Goal: Task Accomplishment & Management: Complete application form

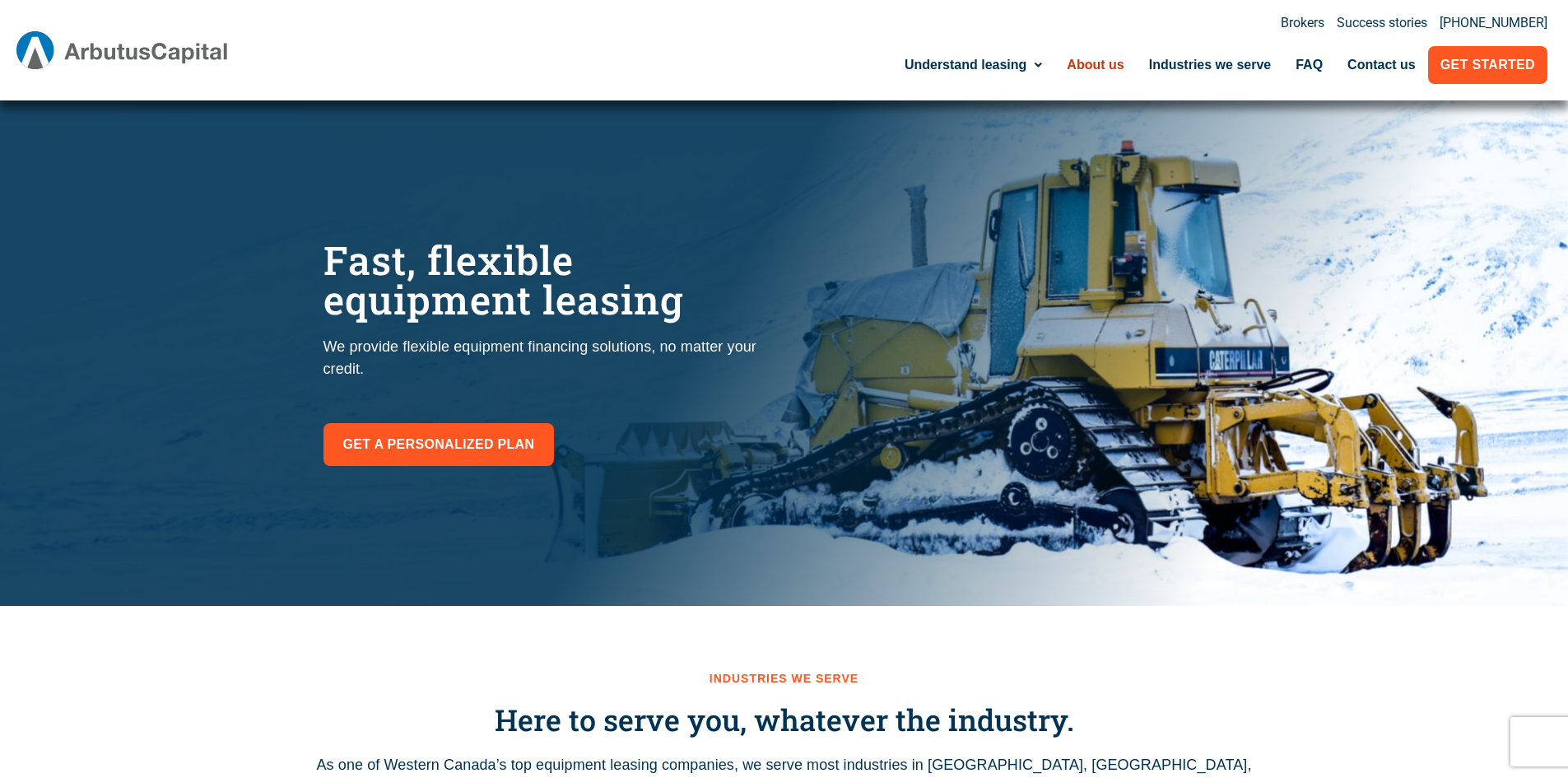
click at [1116, 69] on link "About us" at bounding box center [1095, 65] width 81 height 38
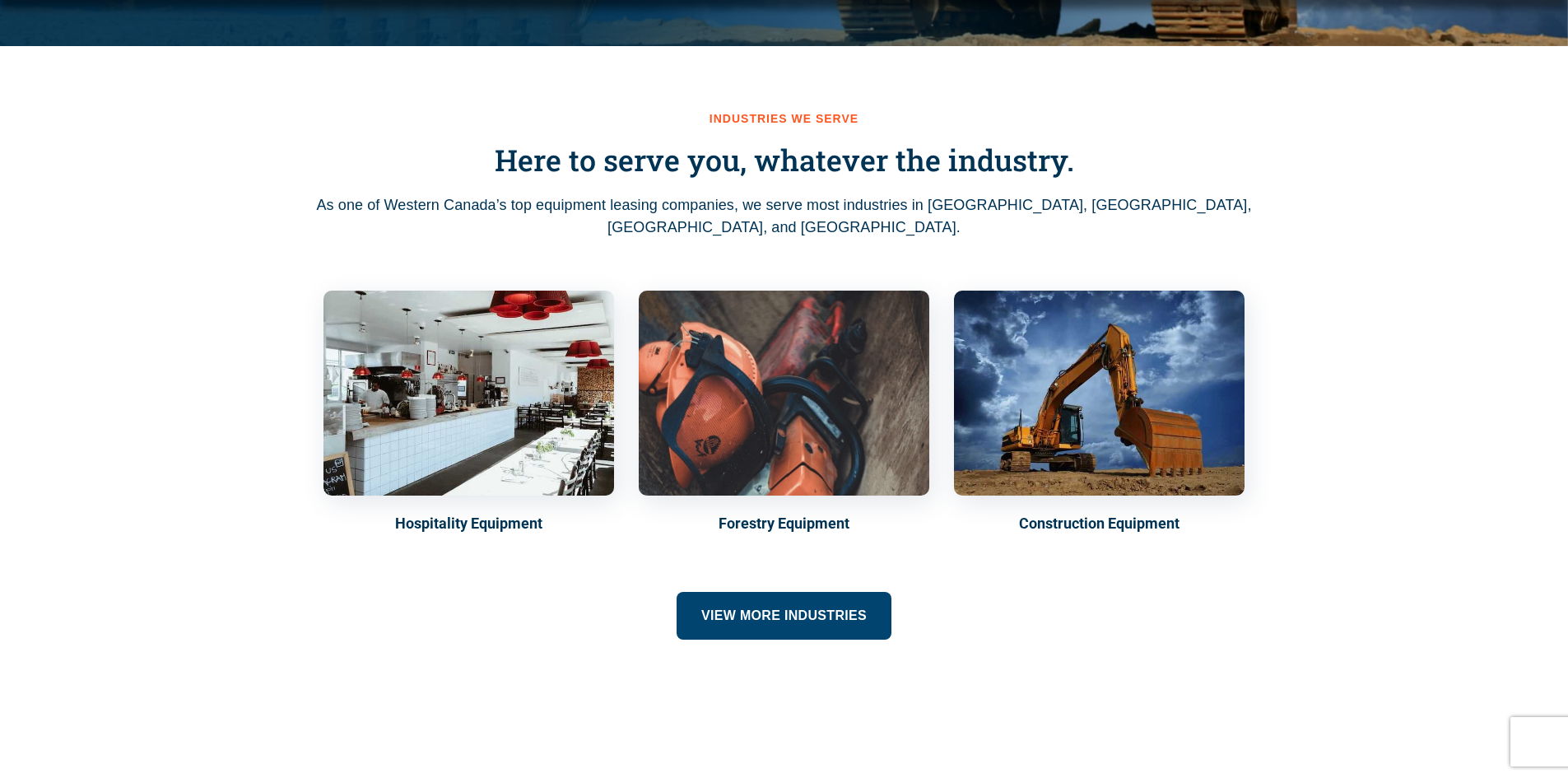
scroll to position [577, 0]
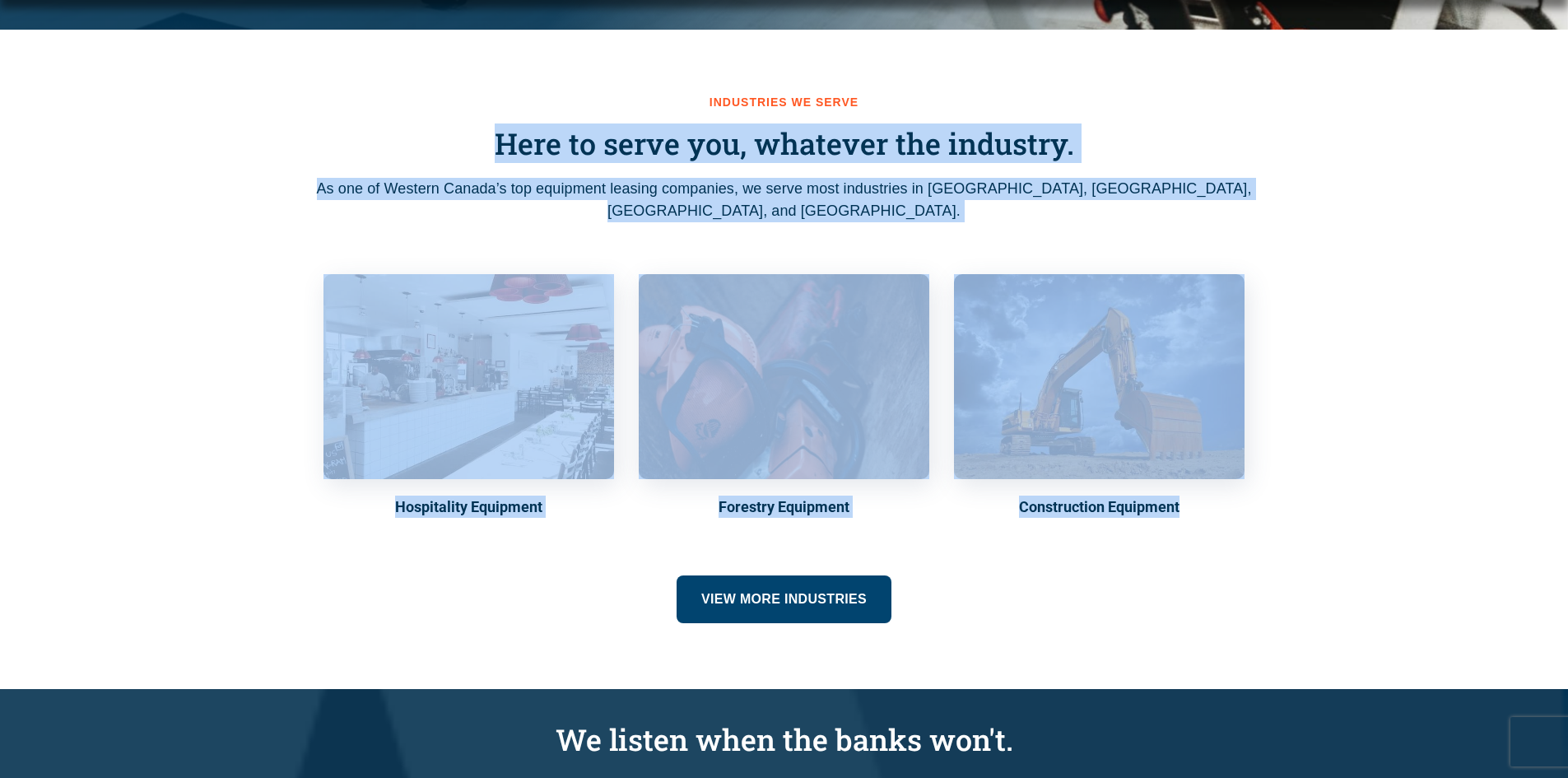
drag, startPoint x: 502, startPoint y: 141, endPoint x: 1156, endPoint y: 563, distance: 778.3
click at [1156, 563] on div "Industries we serve Here to serve you, whatever the industry. As one of Western…" at bounding box center [784, 359] width 939 height 528
click at [1028, 566] on div "Industries we serve Here to serve you, whatever the industry. As one of Western…" at bounding box center [784, 359] width 939 height 528
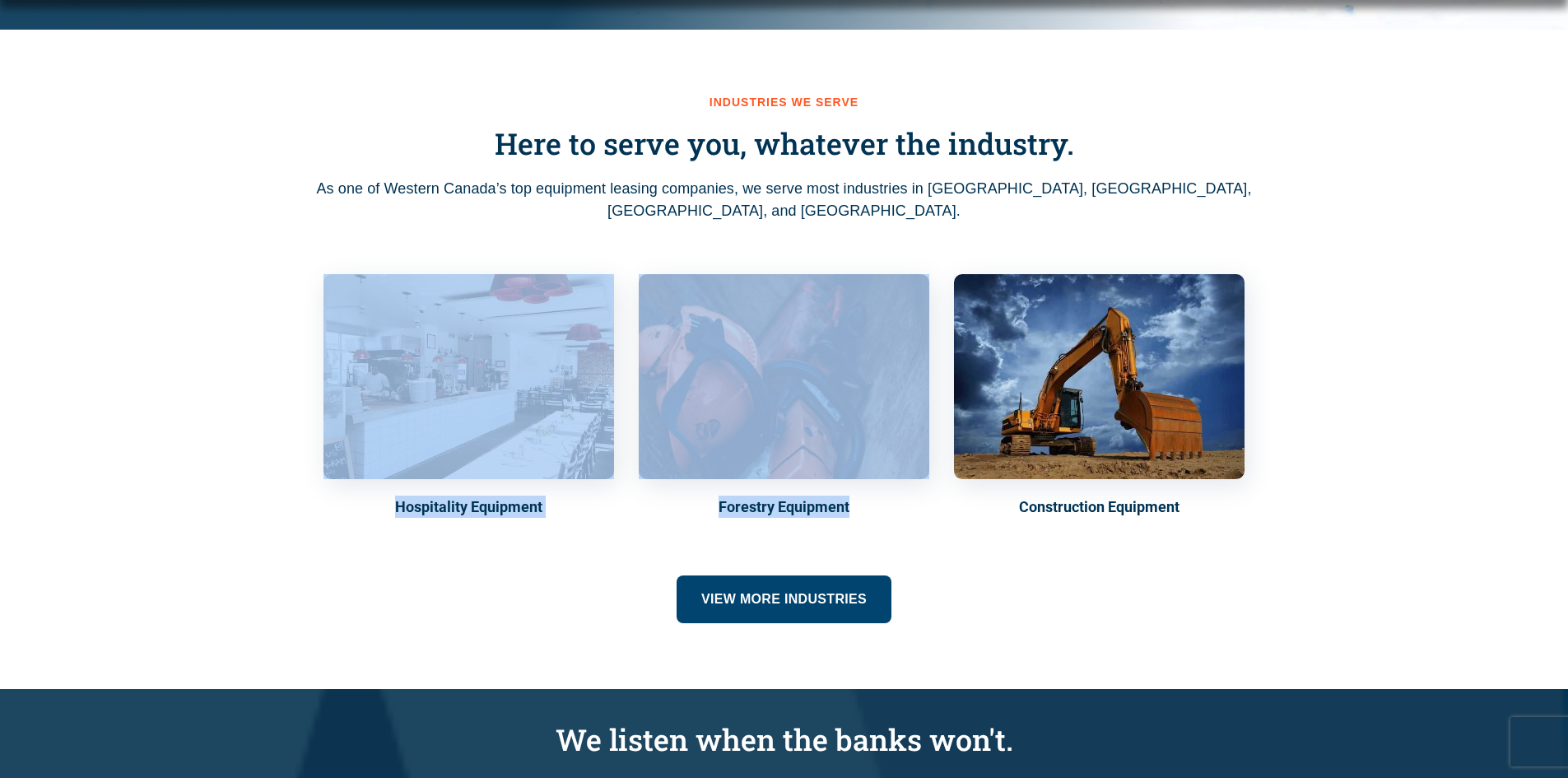
drag, startPoint x: 860, startPoint y: 501, endPoint x: 587, endPoint y: 408, distance: 288.4
click at [392, 374] on div "Hospitality Equipment Forestry Equipment Construction Equipment" at bounding box center [784, 396] width 939 height 260
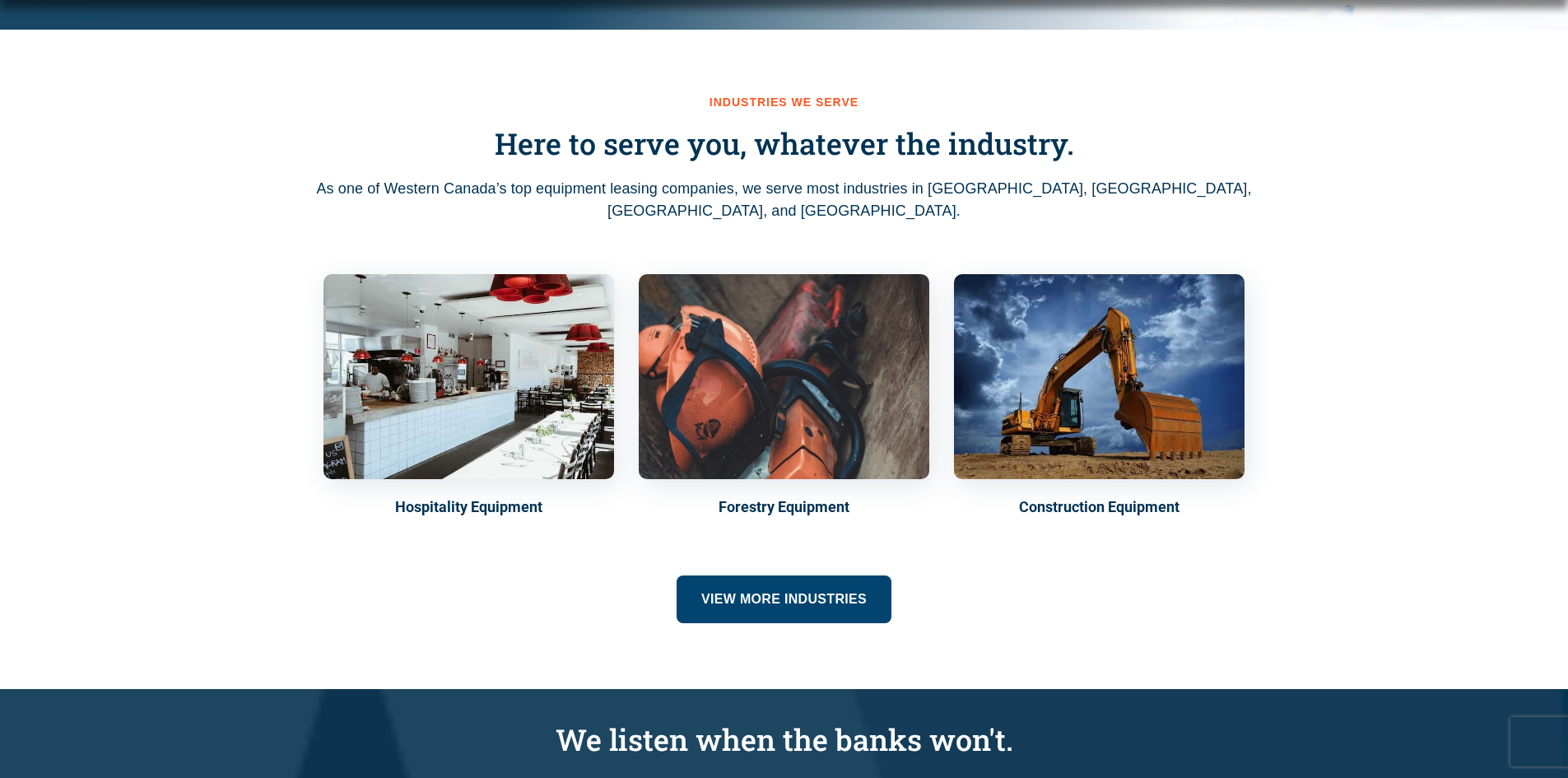
click at [1108, 560] on div "Industries we serve Here to serve you, whatever the industry. As one of Western…" at bounding box center [784, 359] width 939 height 528
click at [857, 598] on span "View more industries" at bounding box center [784, 598] width 165 height 23
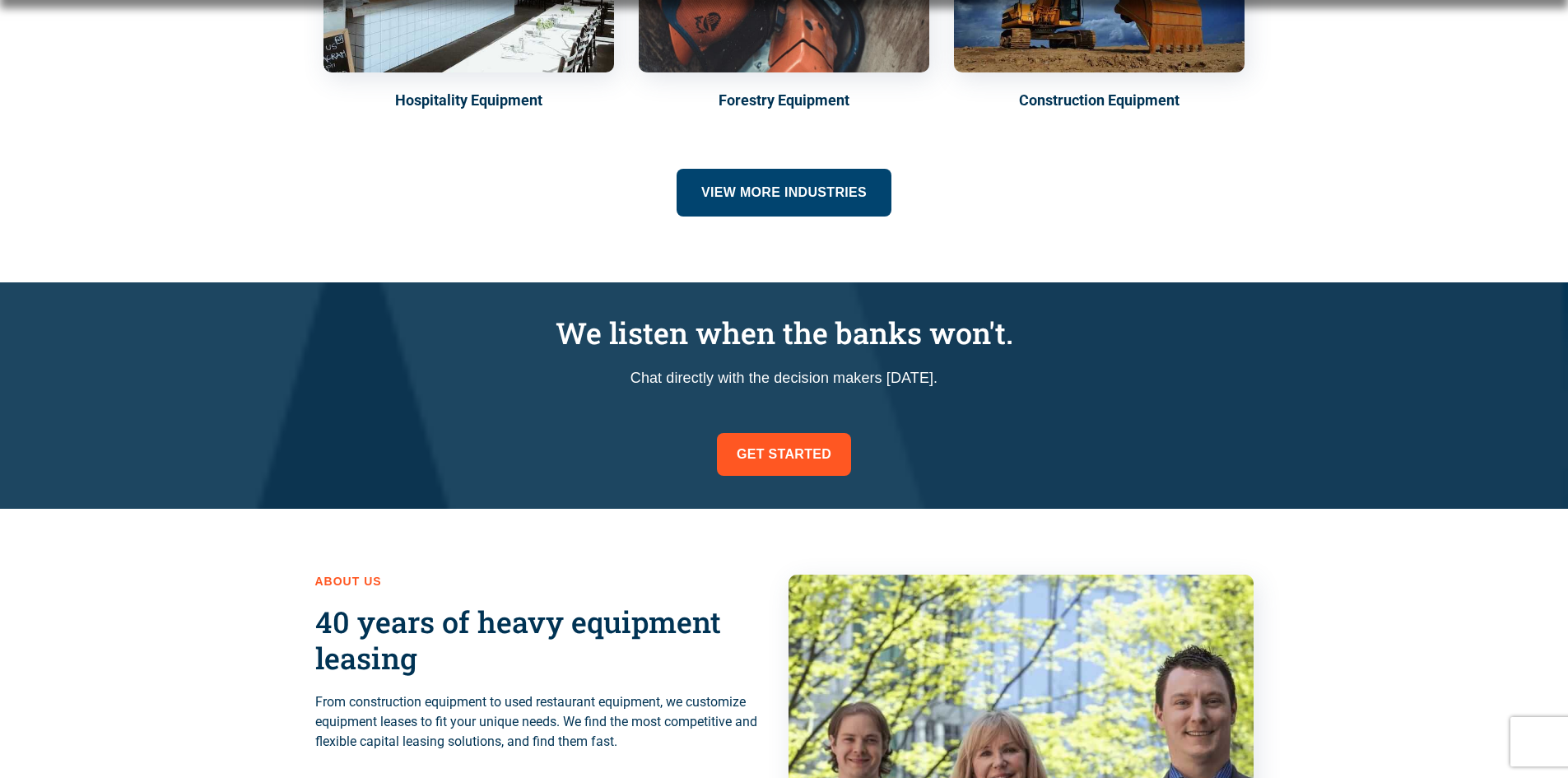
scroll to position [988, 0]
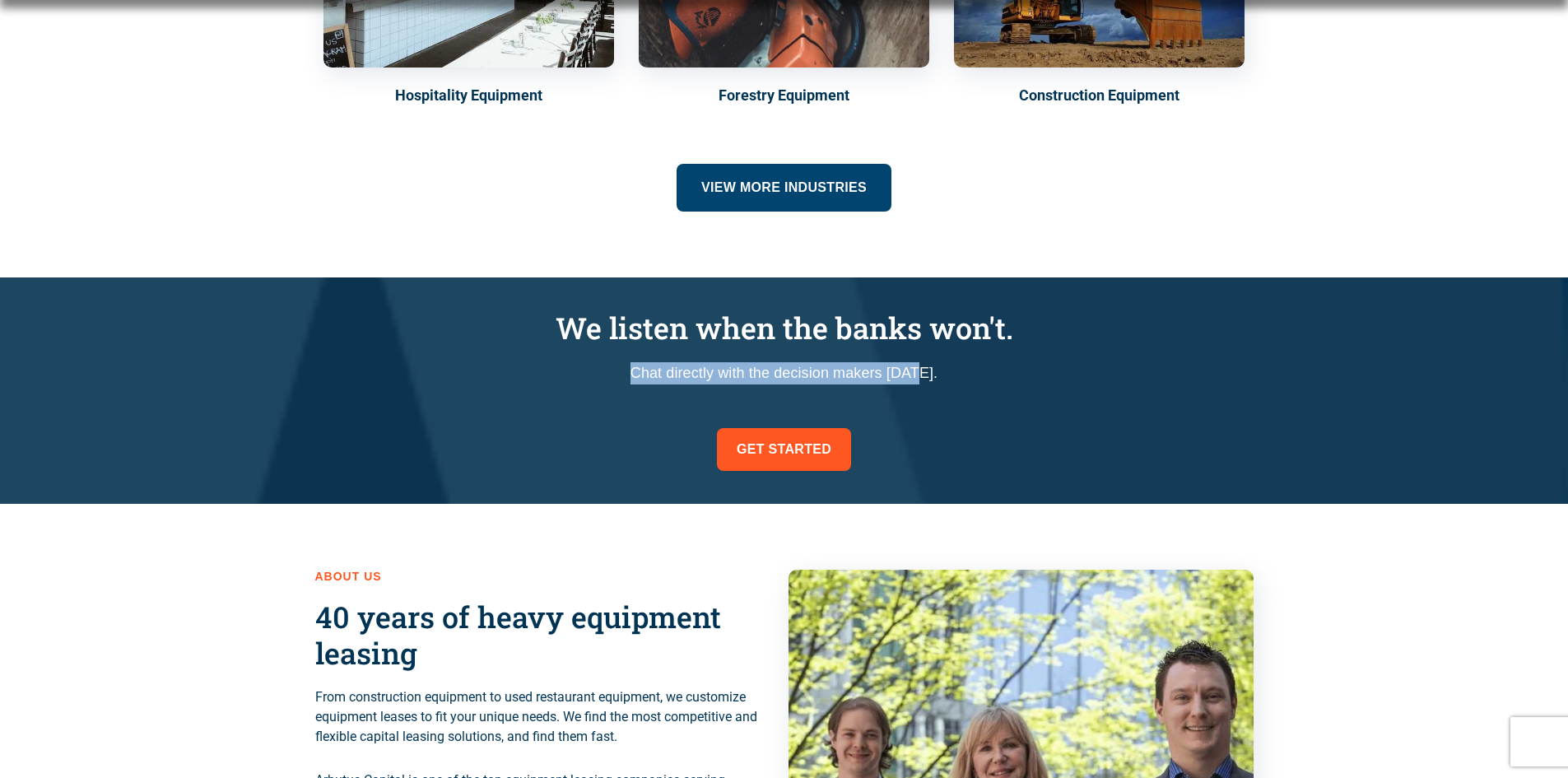
drag, startPoint x: 603, startPoint y: 373, endPoint x: 921, endPoint y: 371, distance: 318.0
click at [921, 371] on p "Chat directly with the decision makers today." at bounding box center [784, 373] width 939 height 23
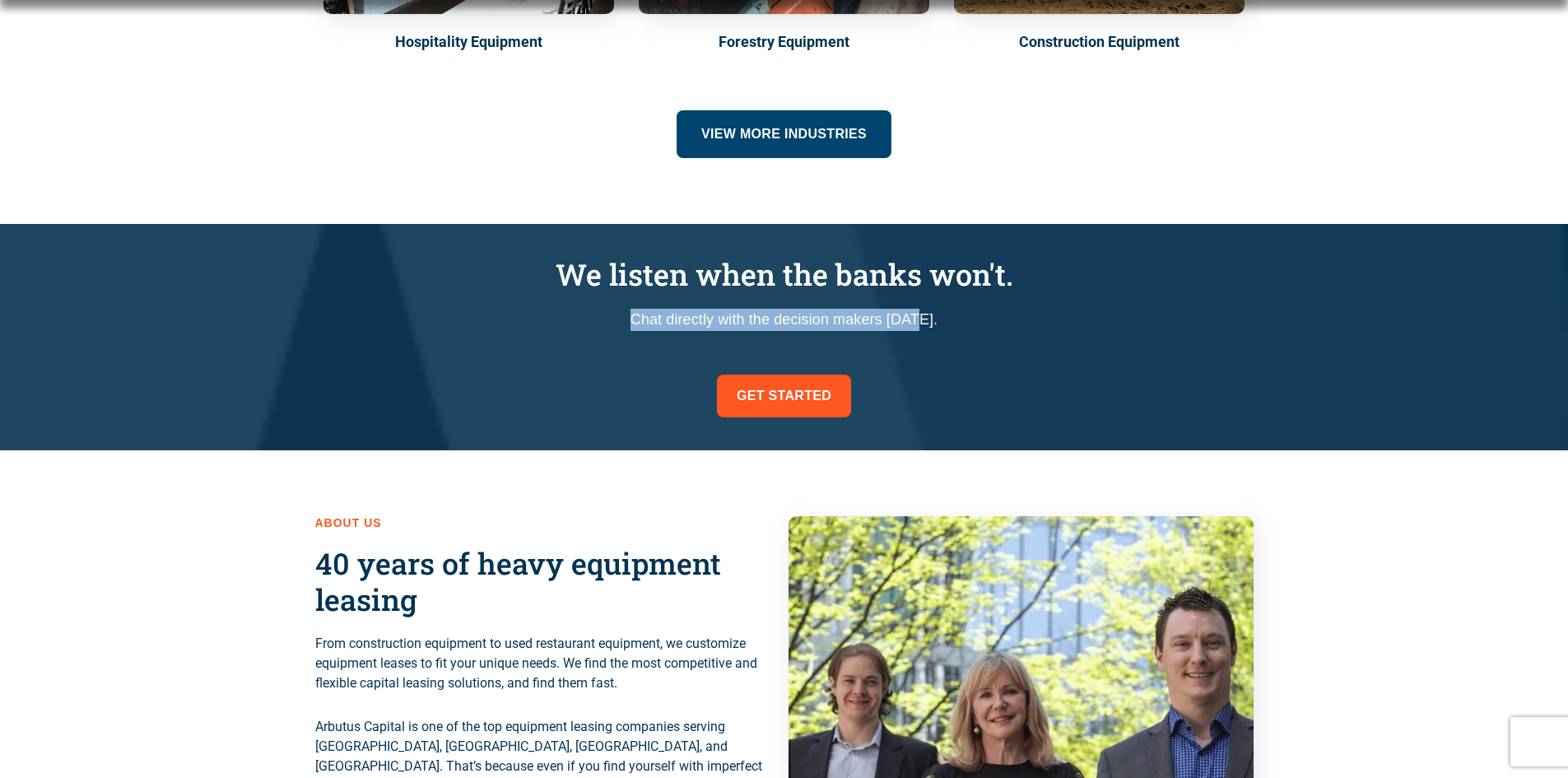
scroll to position [1071, 0]
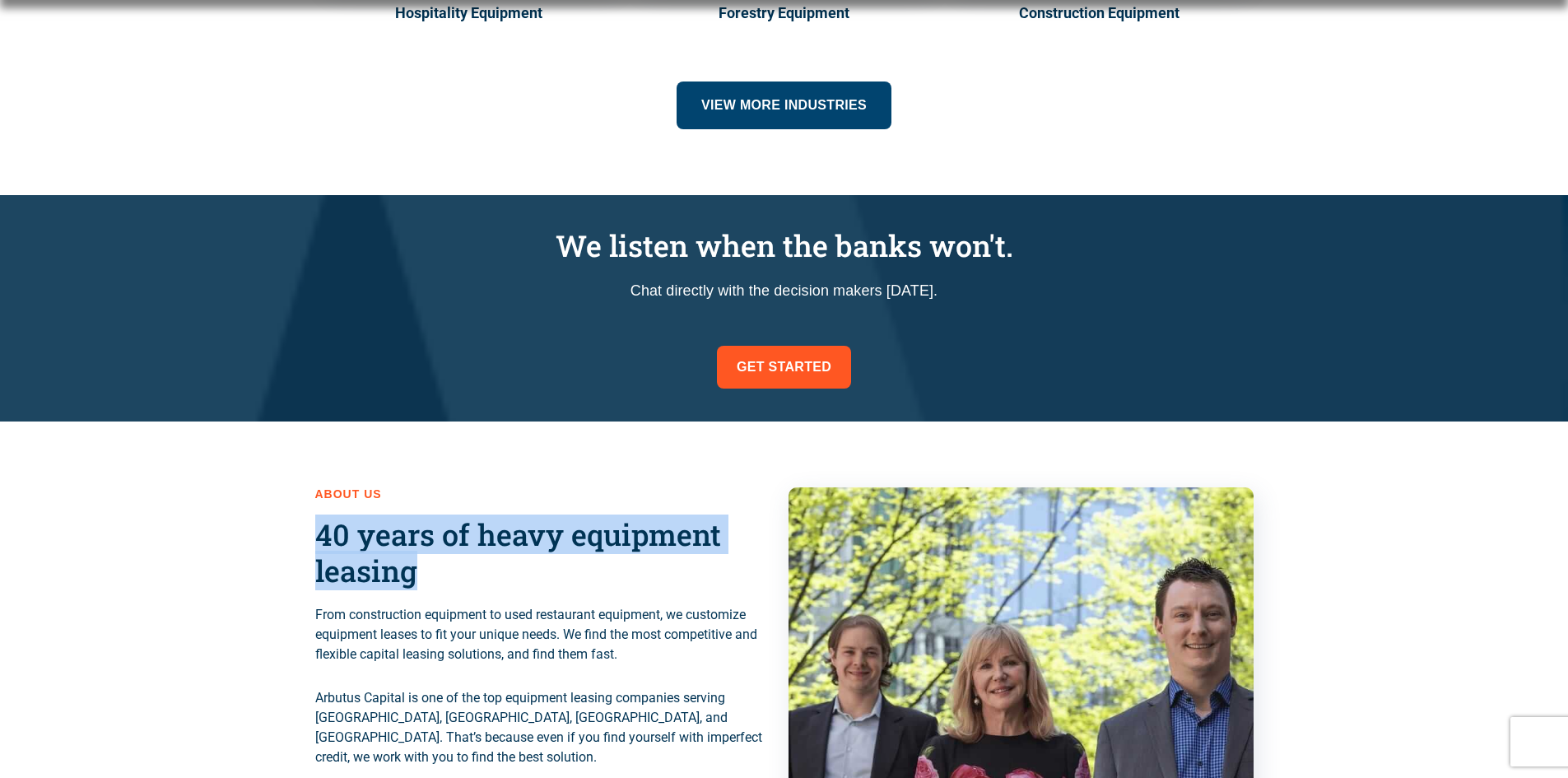
drag, startPoint x: 265, startPoint y: 542, endPoint x: 537, endPoint y: 598, distance: 277.7
click at [532, 595] on div "About us 40 years of heavy equipment leasing From construction equipment to use…" at bounding box center [784, 691] width 1568 height 538
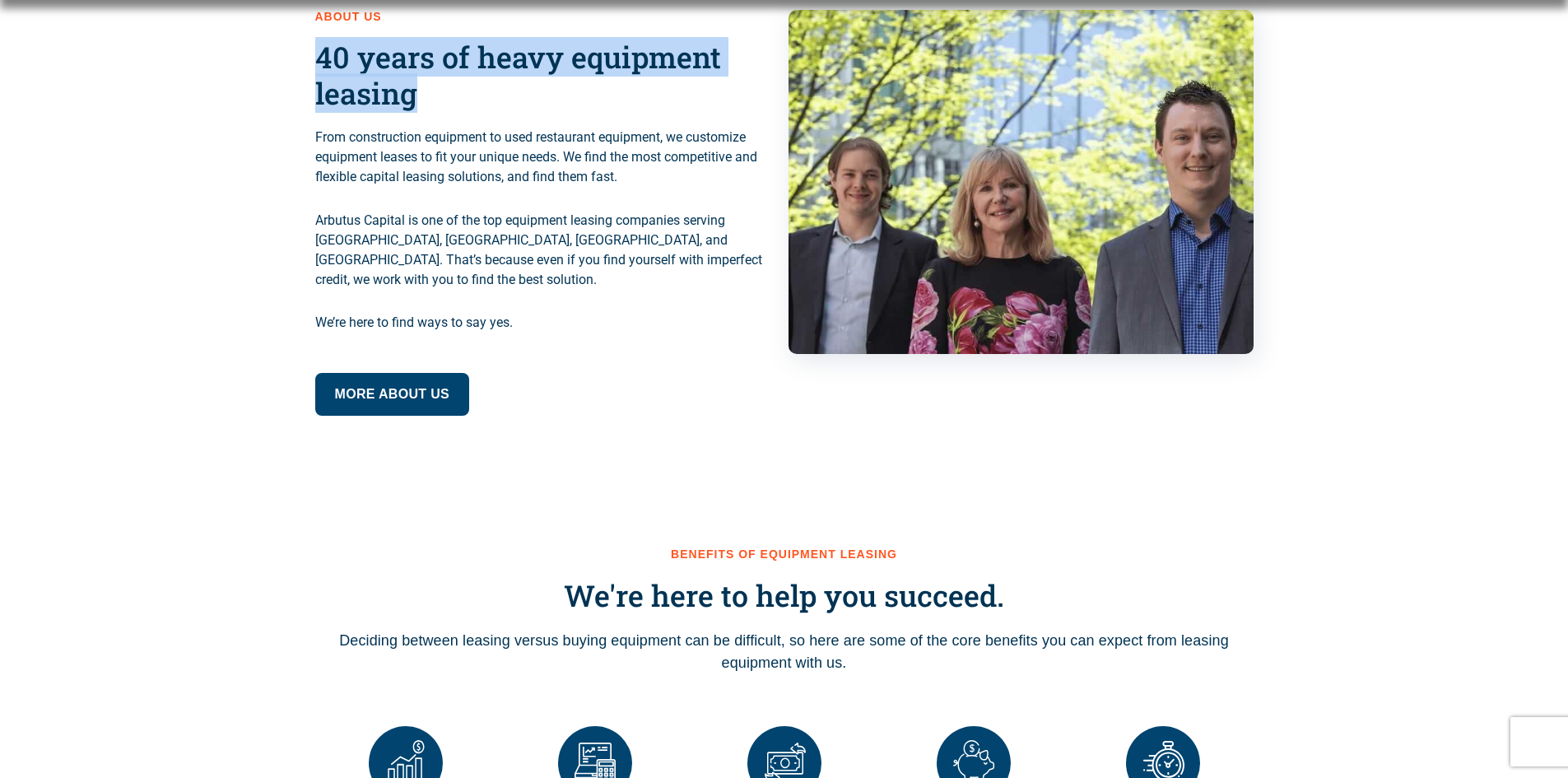
scroll to position [1565, 0]
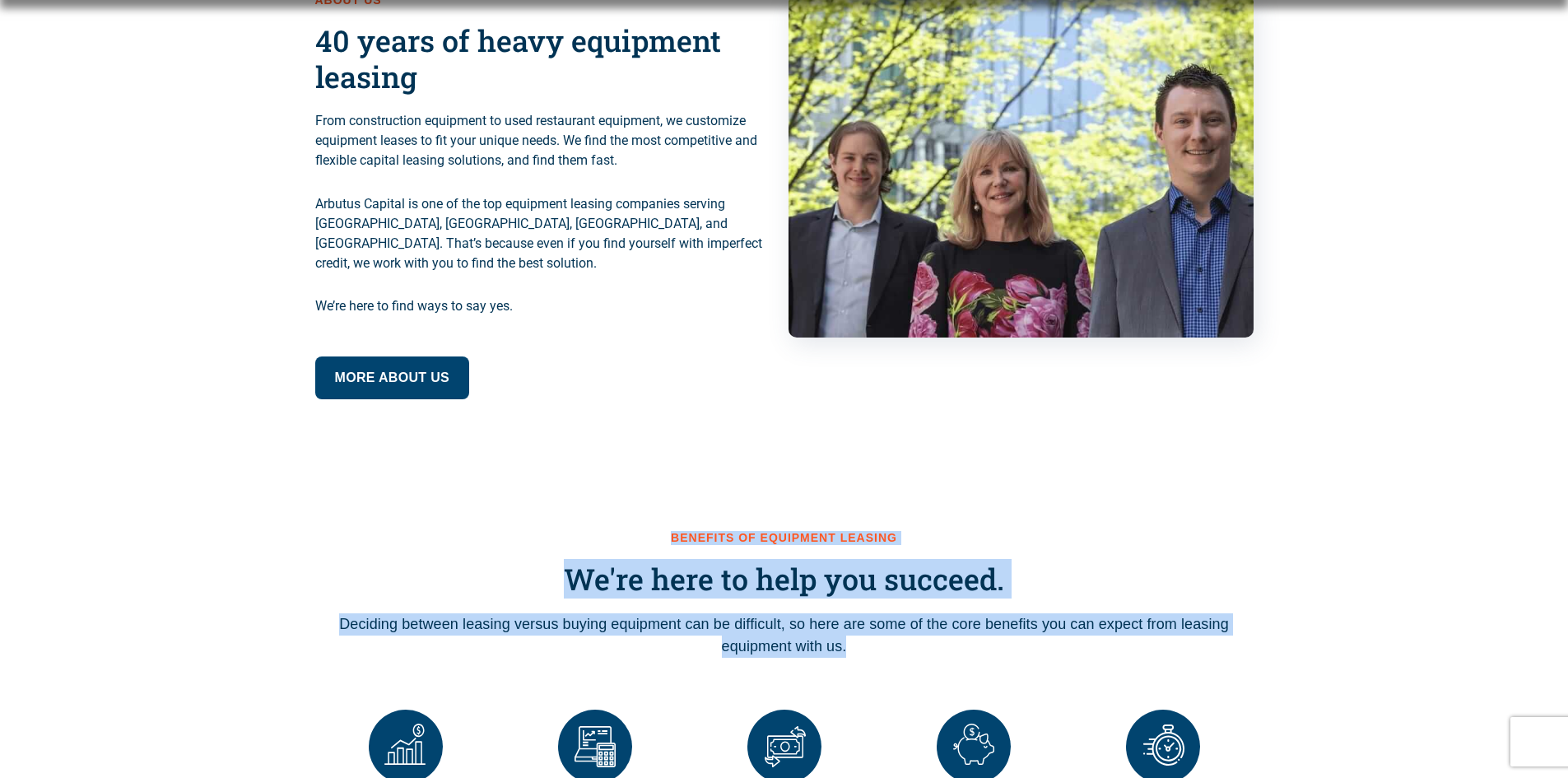
drag, startPoint x: 598, startPoint y: 515, endPoint x: 880, endPoint y: 635, distance: 306.5
click at [880, 635] on div "Benefits of equipment leasing We're here to help you succeed. Deciding between …" at bounding box center [784, 729] width 939 height 396
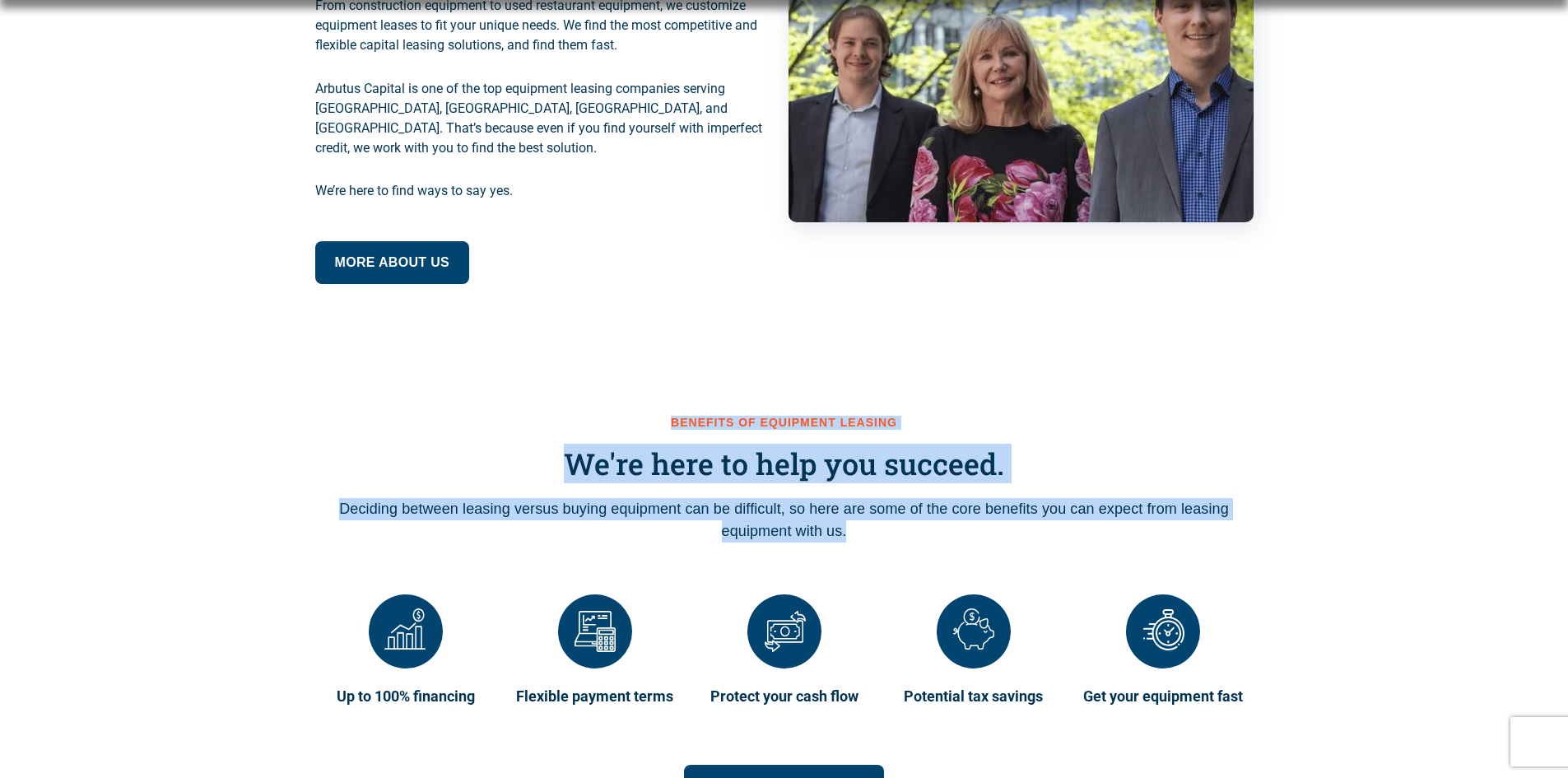
scroll to position [1894, 0]
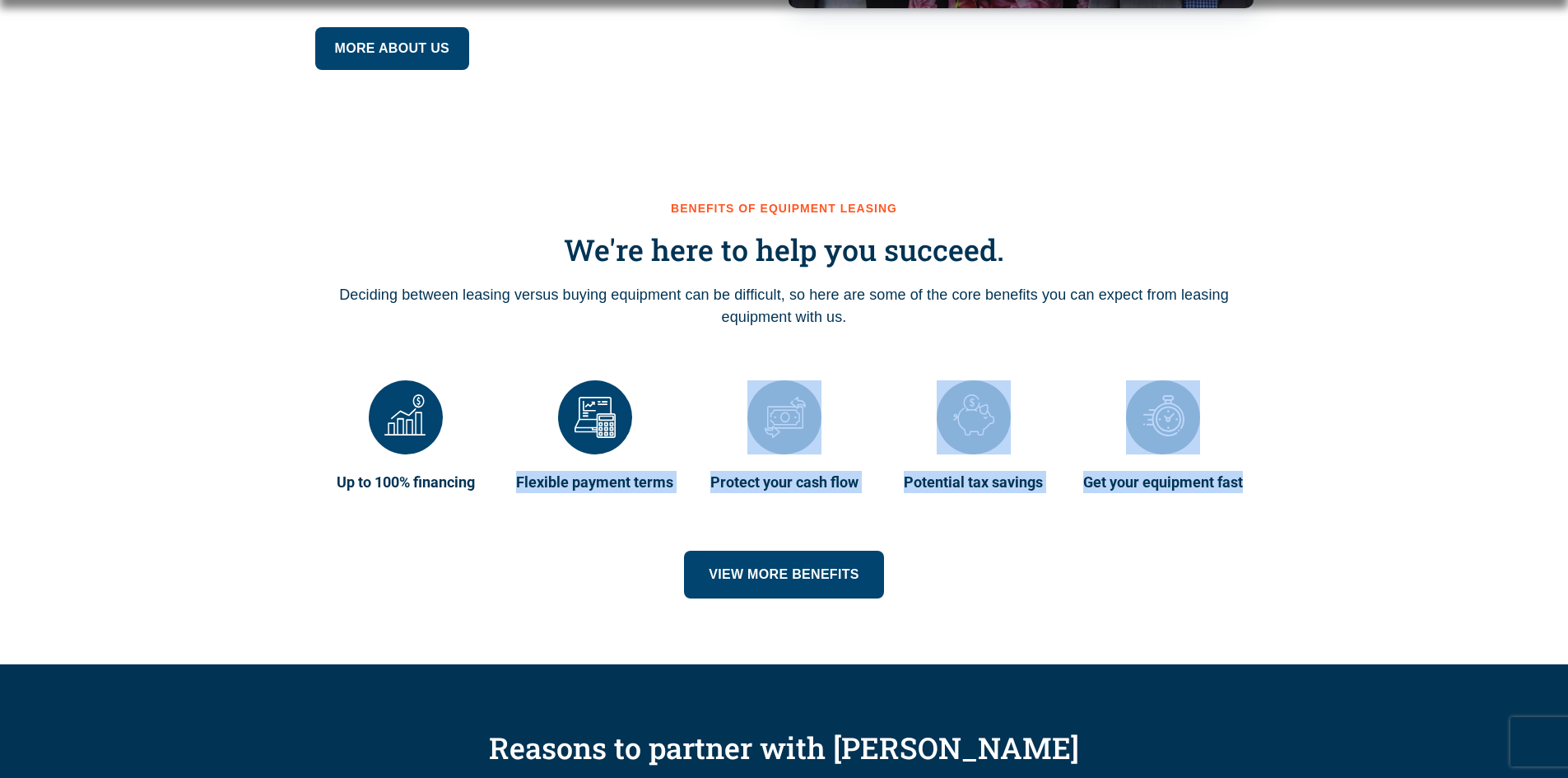
drag, startPoint x: 517, startPoint y: 467, endPoint x: 1222, endPoint y: 486, distance: 705.3
click at [1222, 486] on div "Up to 100% financing Flexible payment terms Protect your cash flow Potential ta…" at bounding box center [784, 437] width 939 height 130
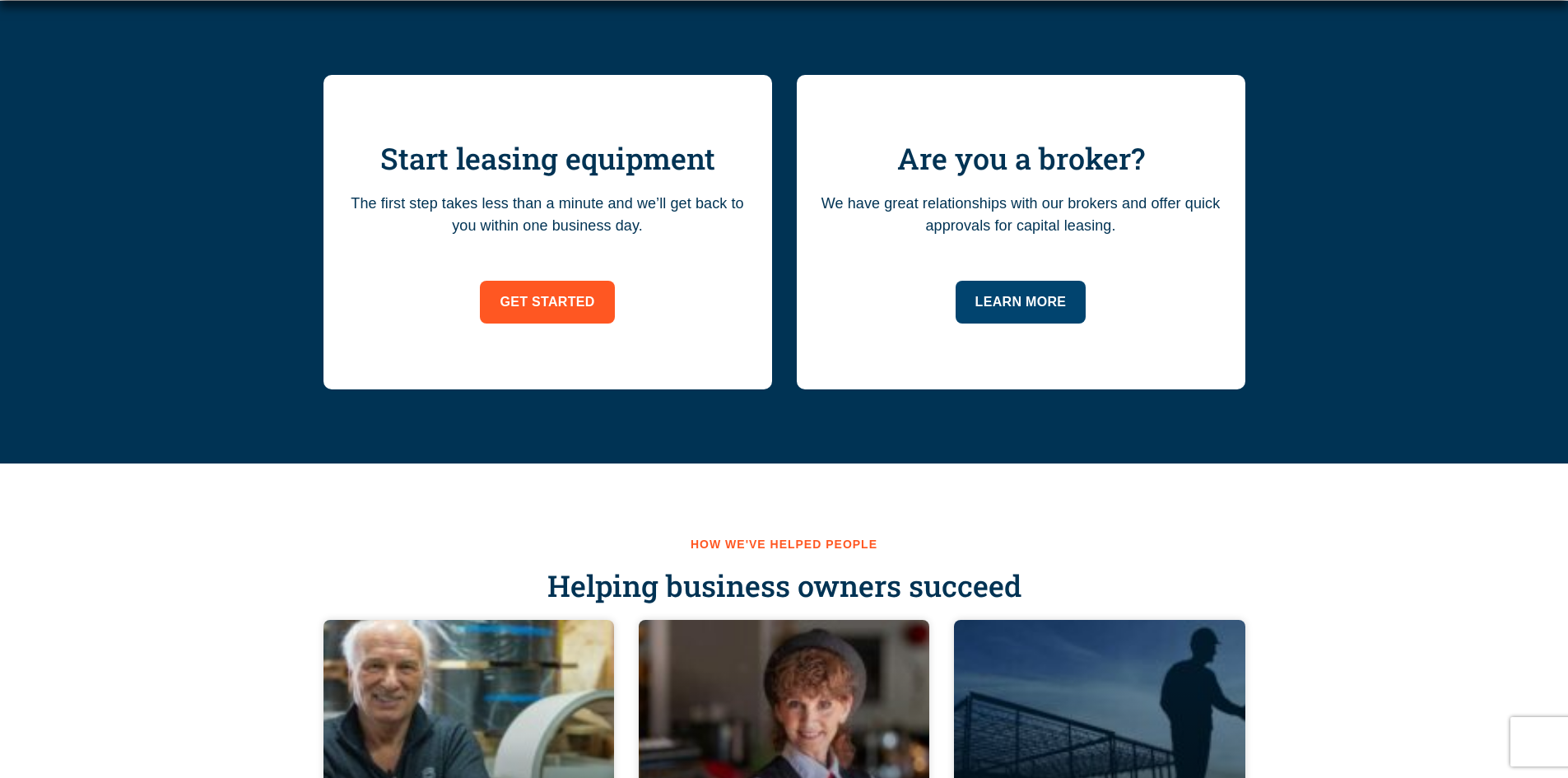
scroll to position [3540, 0]
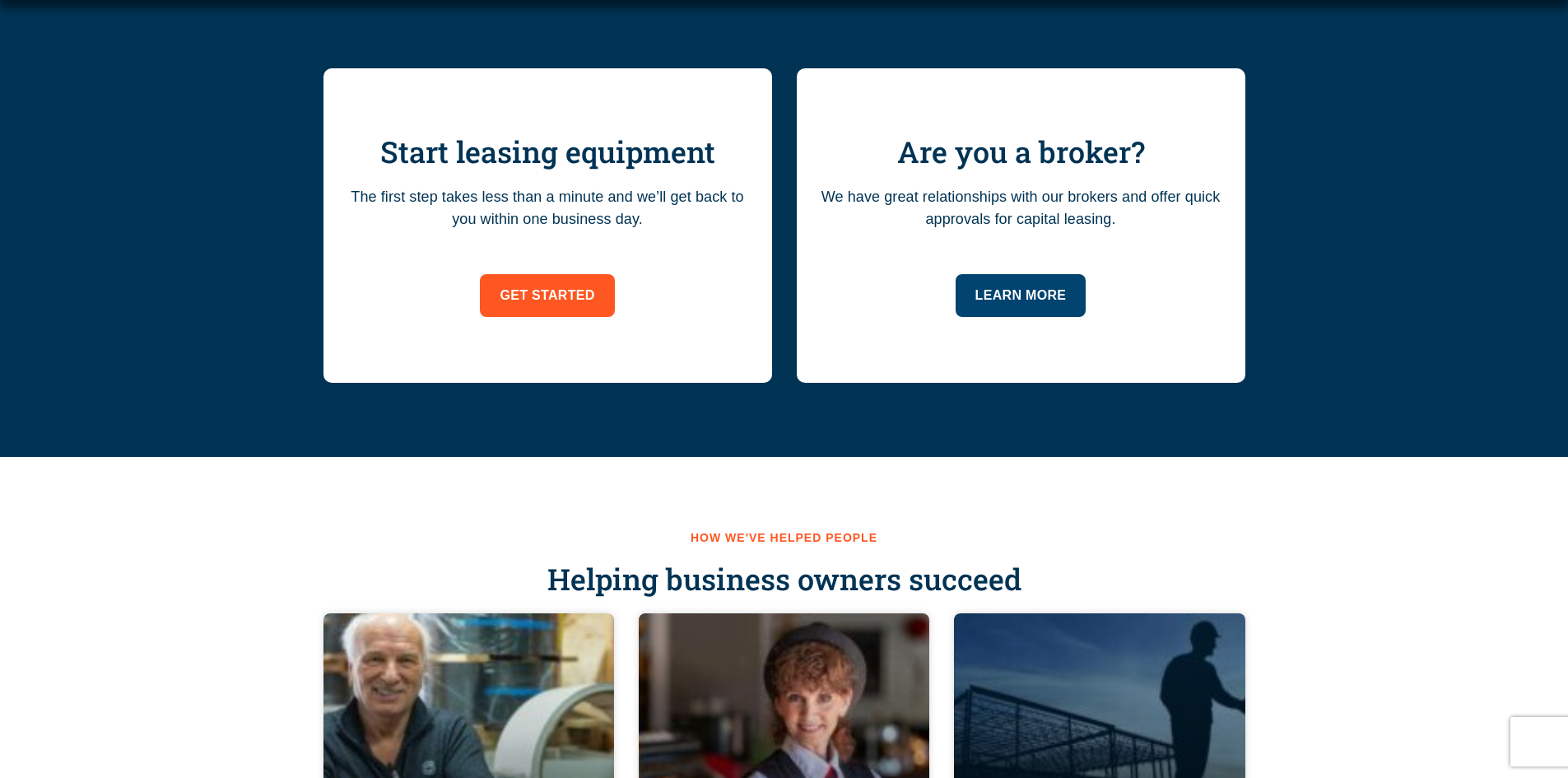
drag, startPoint x: 818, startPoint y: 194, endPoint x: 1132, endPoint y: 237, distance: 316.9
click at [1132, 237] on div "Are you a broker? We have great relationships with our brokers and offer quick …" at bounding box center [1020, 226] width 449 height 314
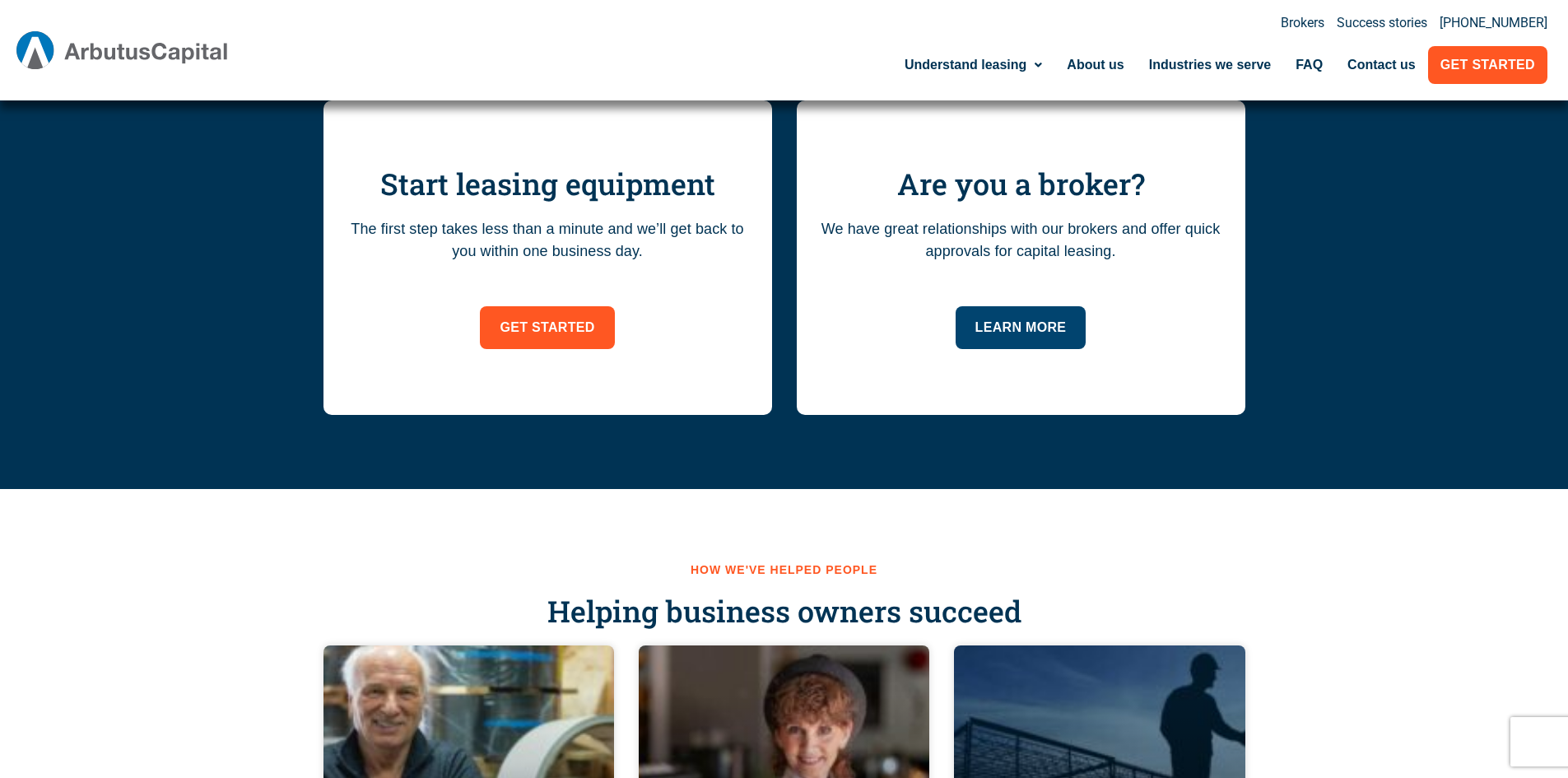
scroll to position [3458, 0]
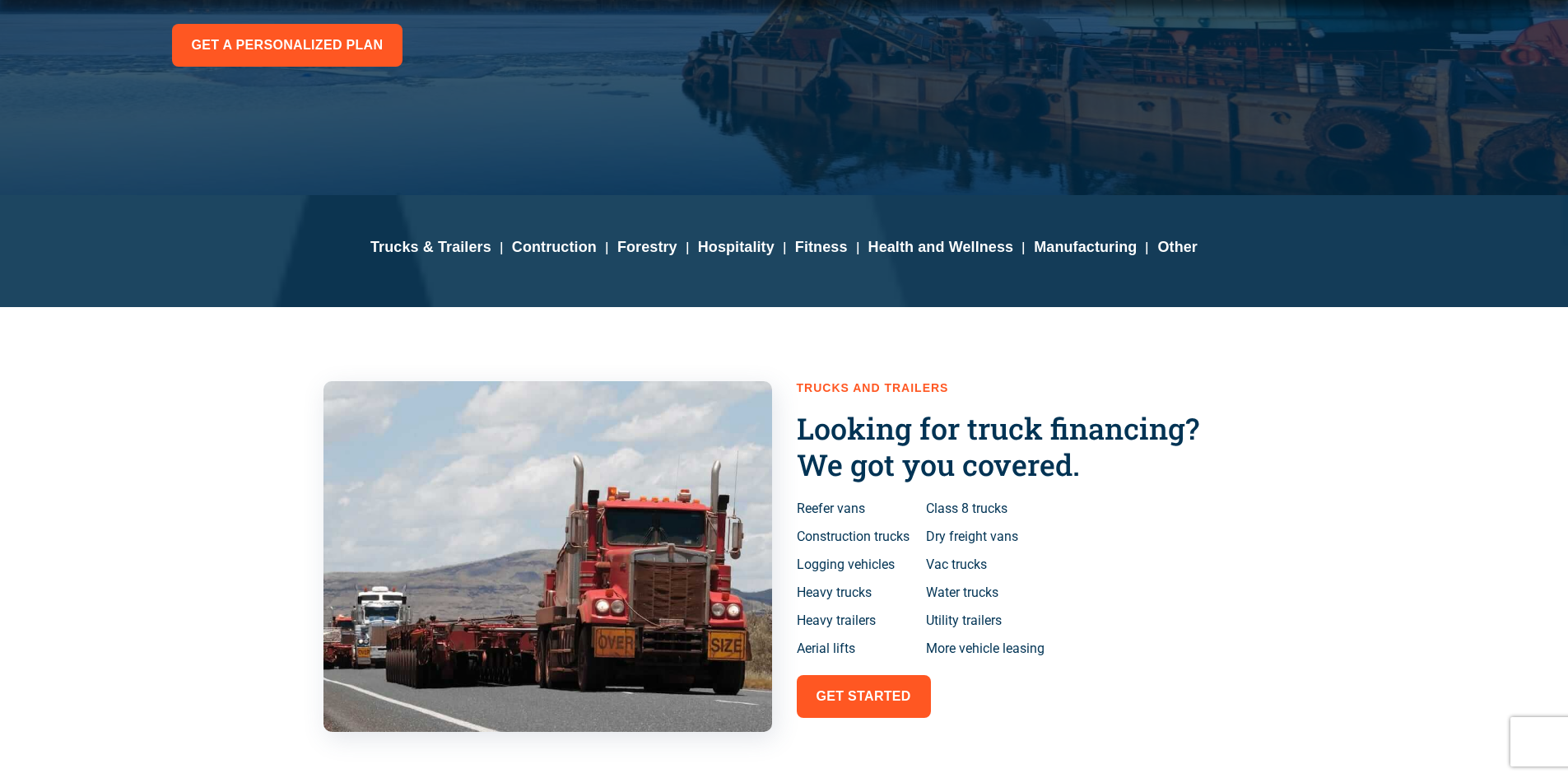
scroll to position [412, 0]
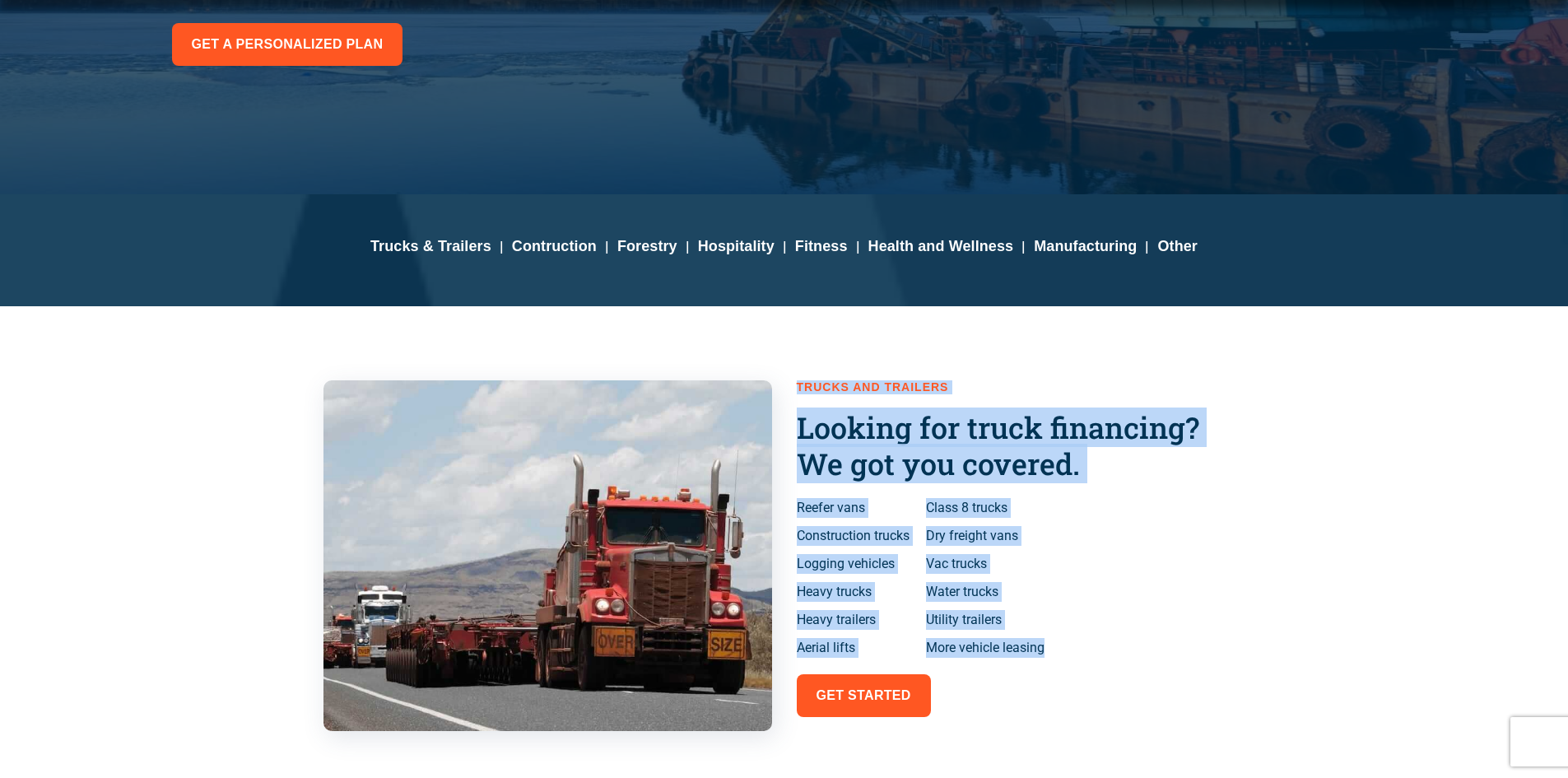
drag, startPoint x: 817, startPoint y: 428, endPoint x: 1070, endPoint y: 661, distance: 343.9
click at [1070, 661] on div "Trucks and Trailers Looking for truck financing? We got you covered. Reefer van…" at bounding box center [784, 556] width 939 height 500
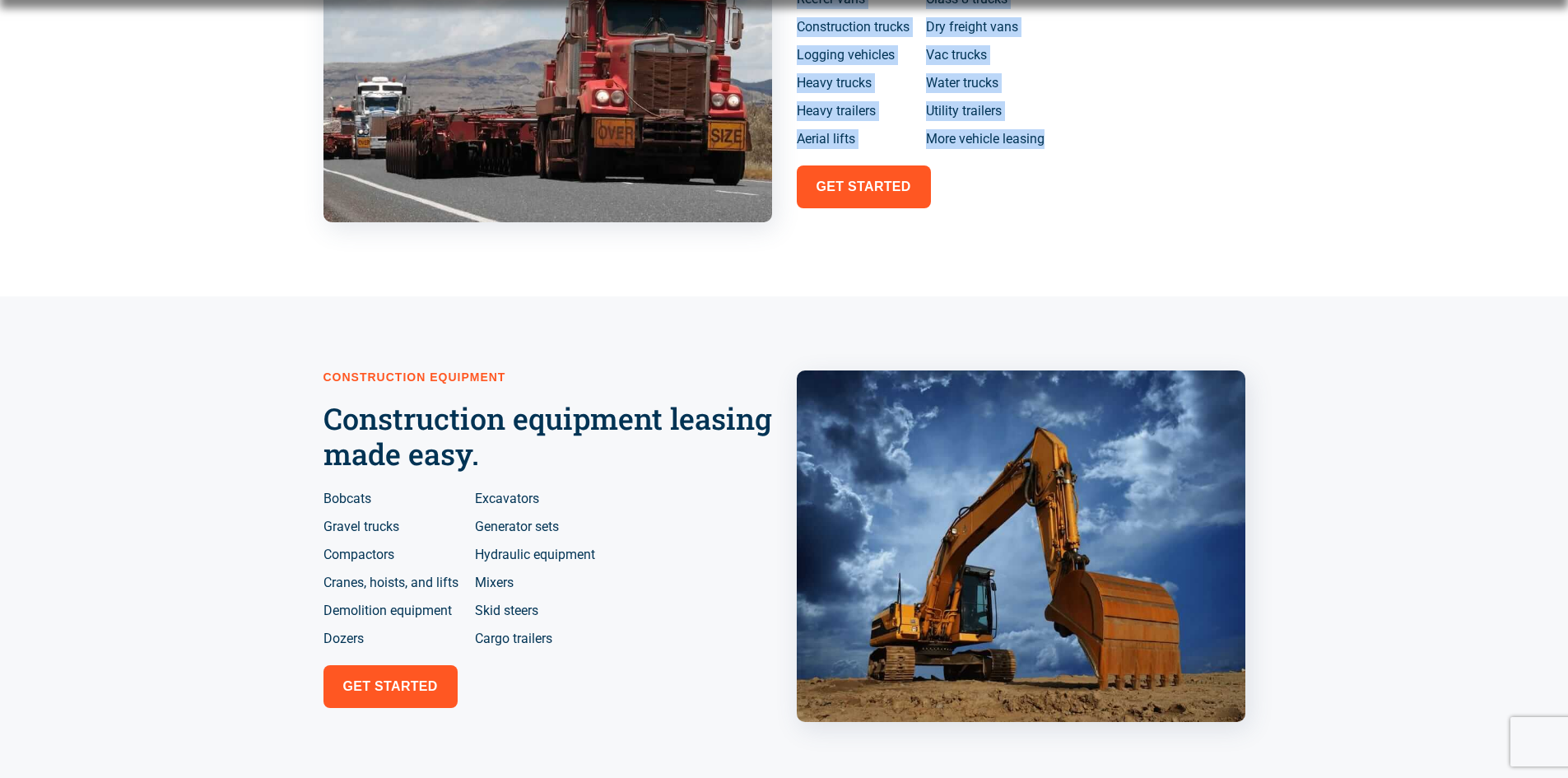
scroll to position [988, 0]
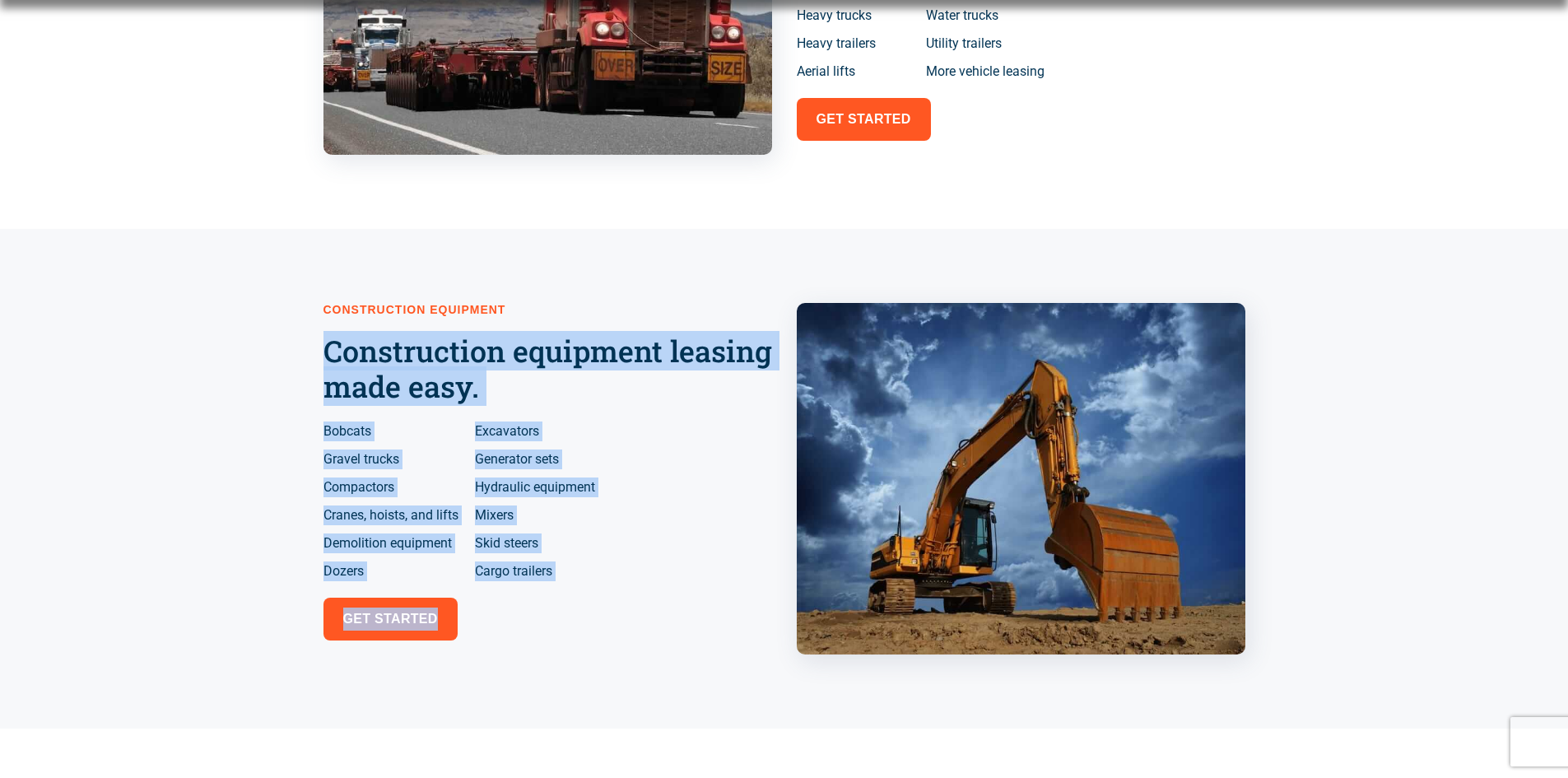
drag, startPoint x: 306, startPoint y: 334, endPoint x: 606, endPoint y: 598, distance: 399.6
click at [606, 598] on div "Construction Equipment Construction equipment leasing made easy.​ Bobcats Grave…" at bounding box center [784, 478] width 1568 height 500
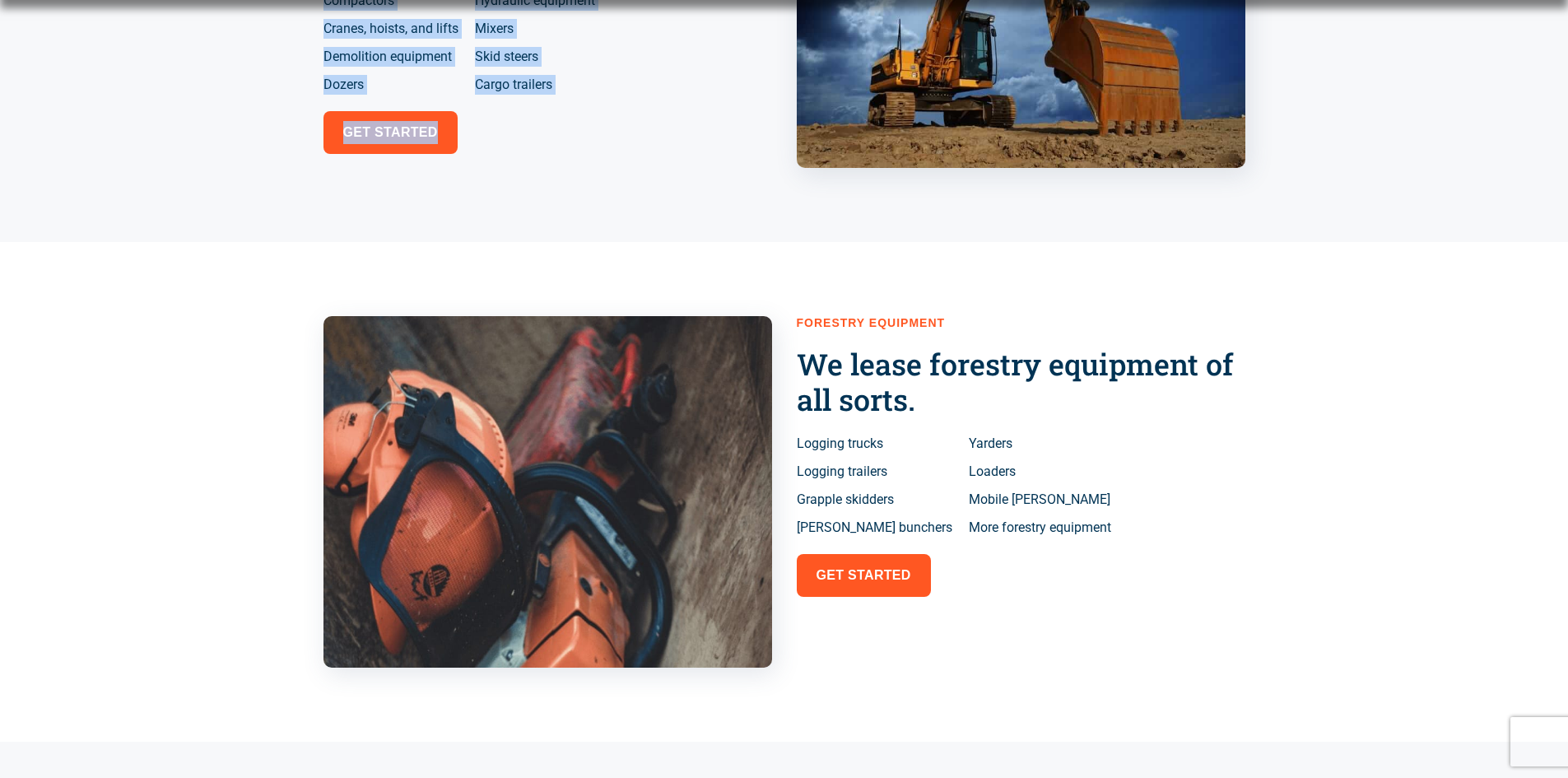
scroll to position [1482, 0]
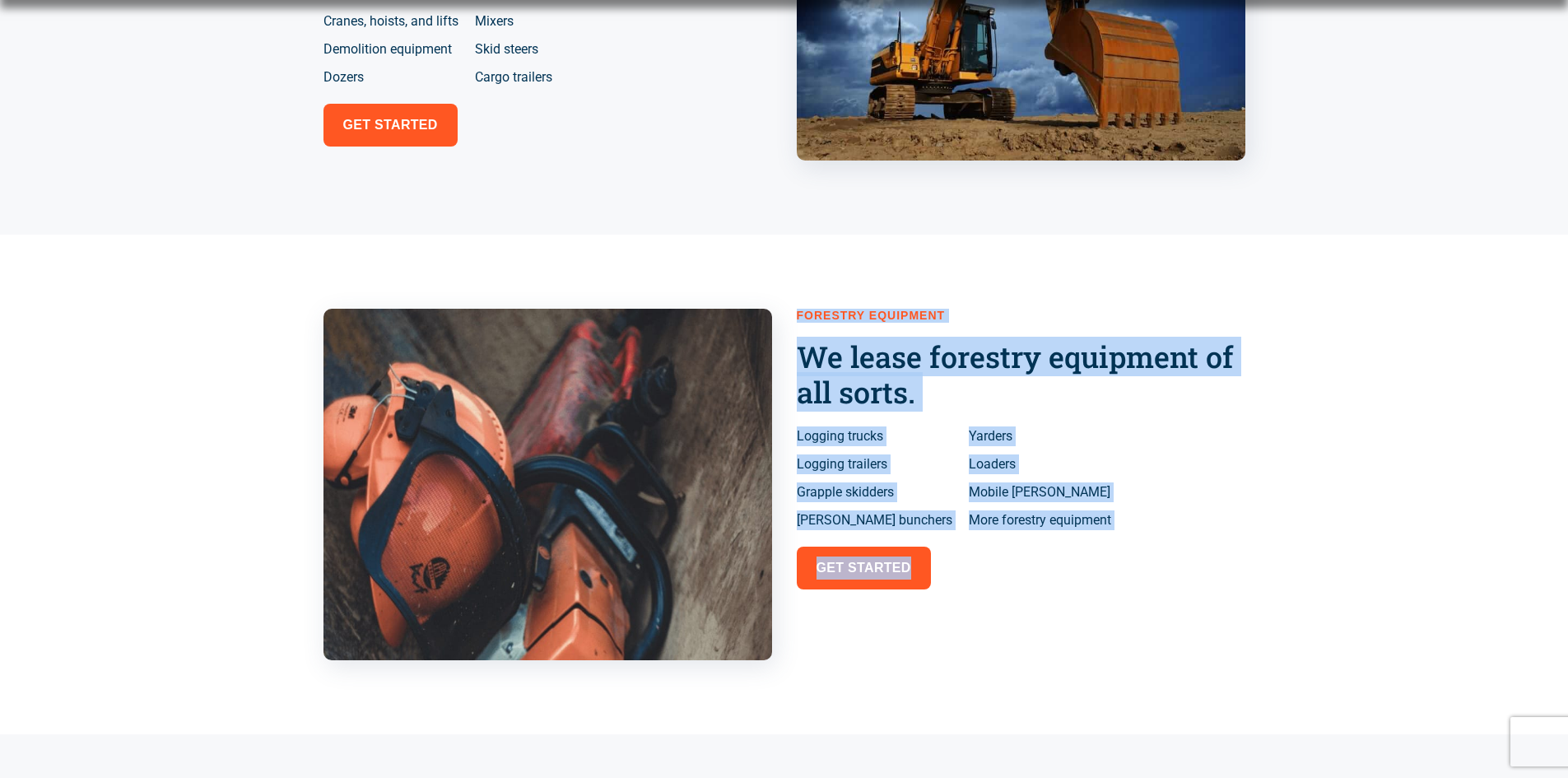
drag, startPoint x: 783, startPoint y: 329, endPoint x: 983, endPoint y: 599, distance: 336.0
click at [983, 599] on div "Forestry Equipment We lease forestry equipment of all sorts. Logging trucks Log…" at bounding box center [784, 484] width 939 height 500
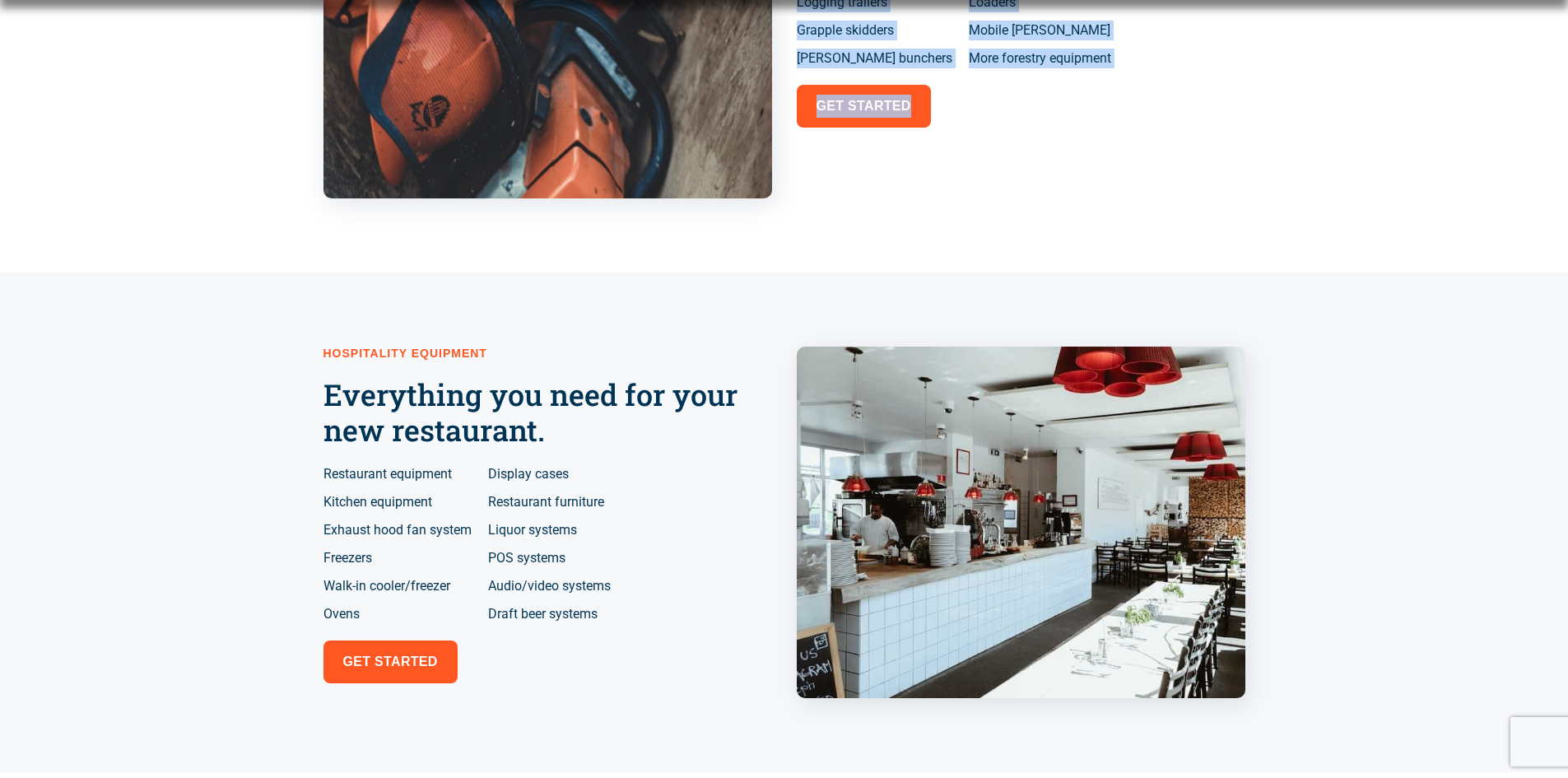
scroll to position [1976, 0]
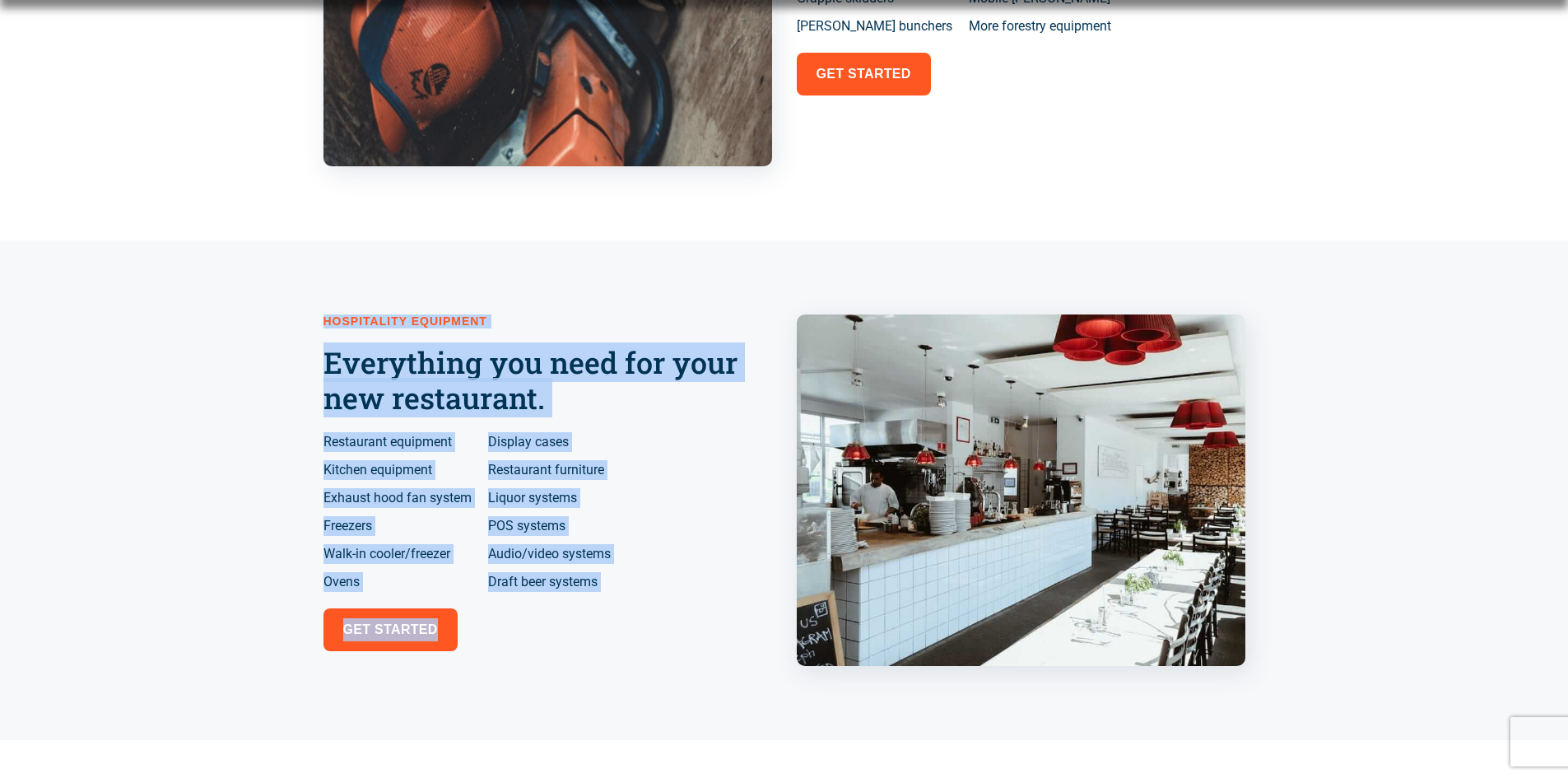
drag, startPoint x: 351, startPoint y: 331, endPoint x: 705, endPoint y: 616, distance: 454.5
click at [705, 616] on div "Hospitality Equipment Everything you need for your new restaurant. Restaurant e…" at bounding box center [784, 490] width 1568 height 500
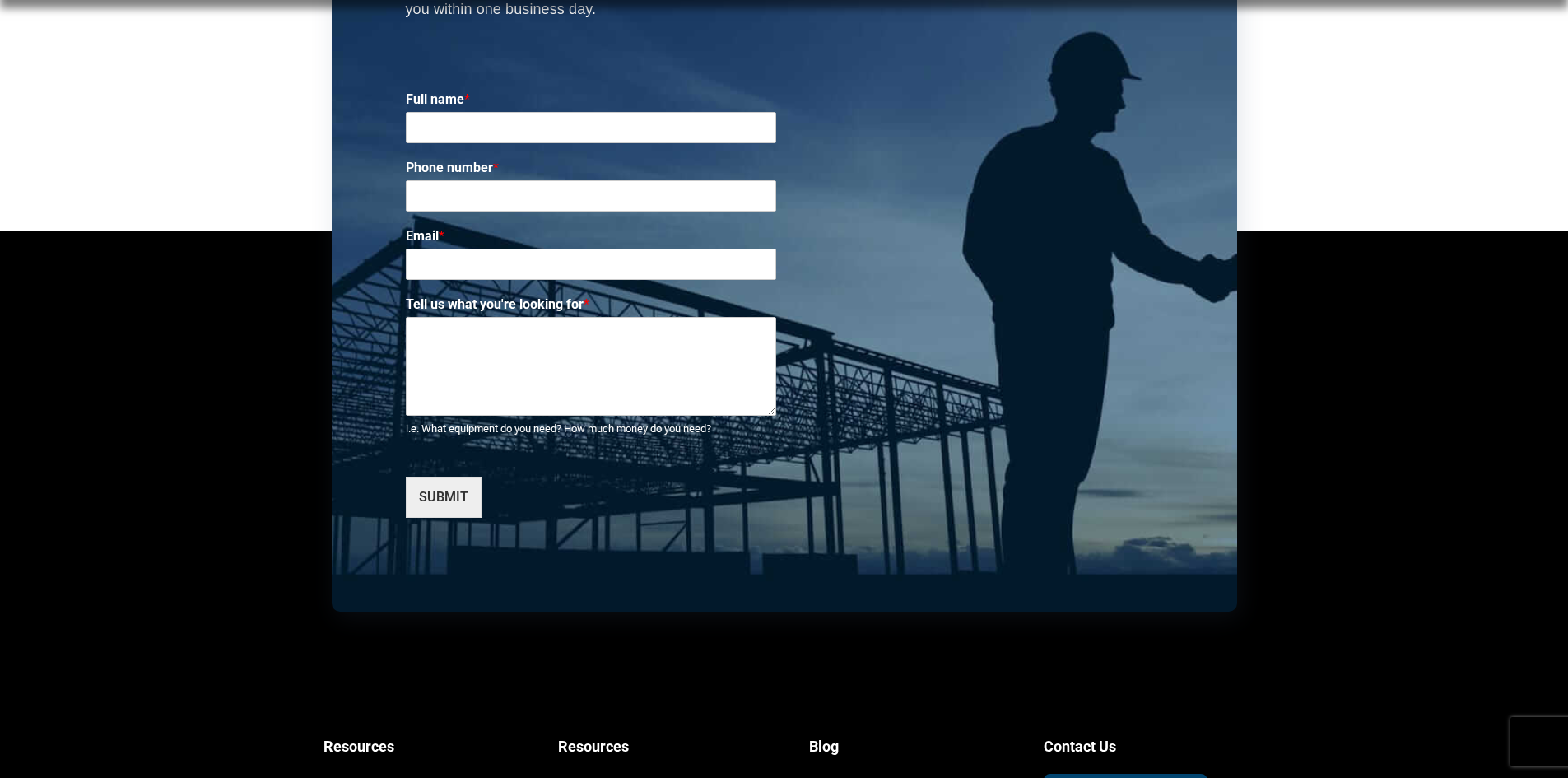
scroll to position [6542, 0]
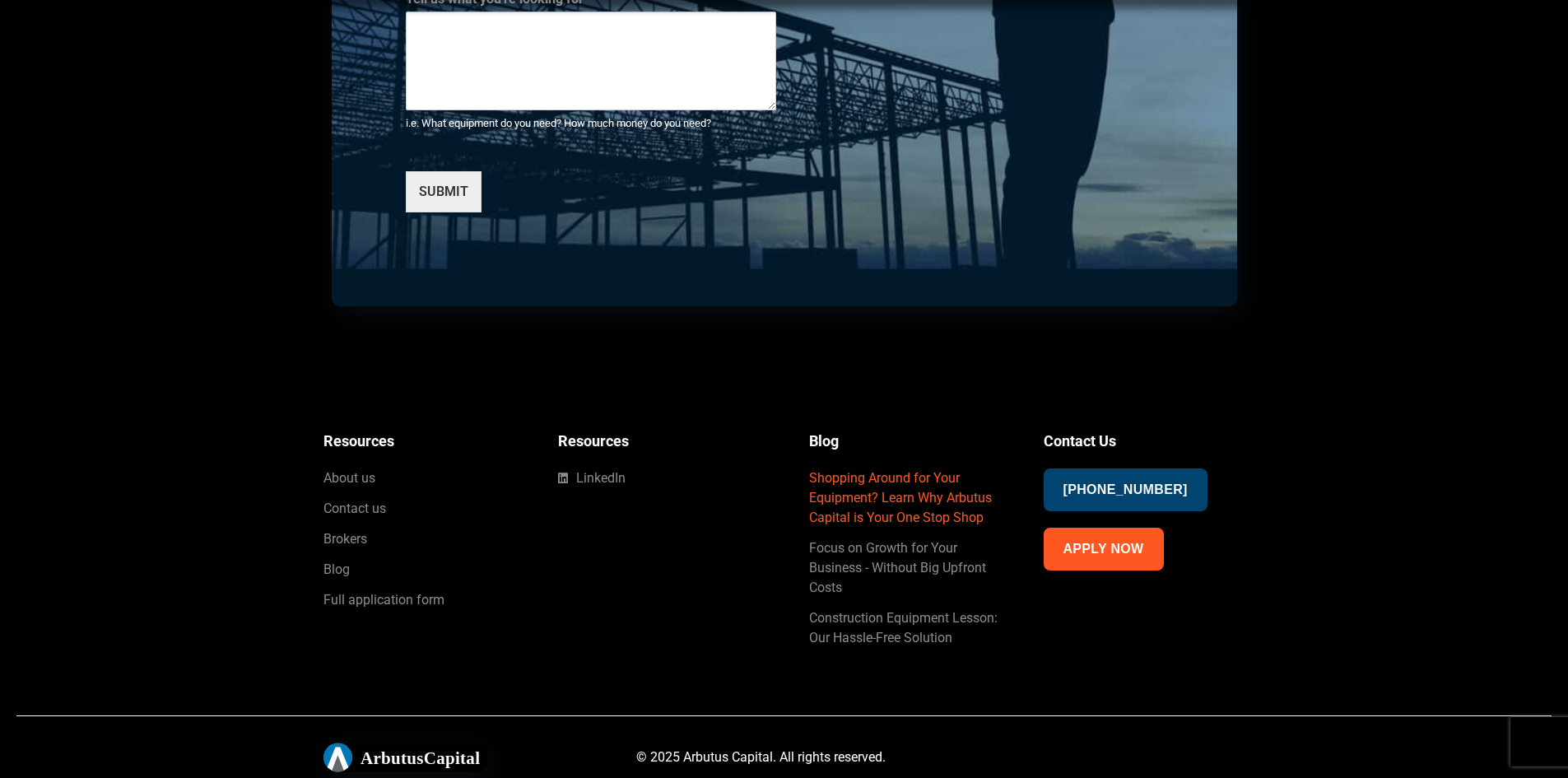
click at [878, 524] on span "Shopping Around for Your Equipment? Learn Why Arbutus Capital is Your One Stop …" at bounding box center [909, 498] width 201 height 59
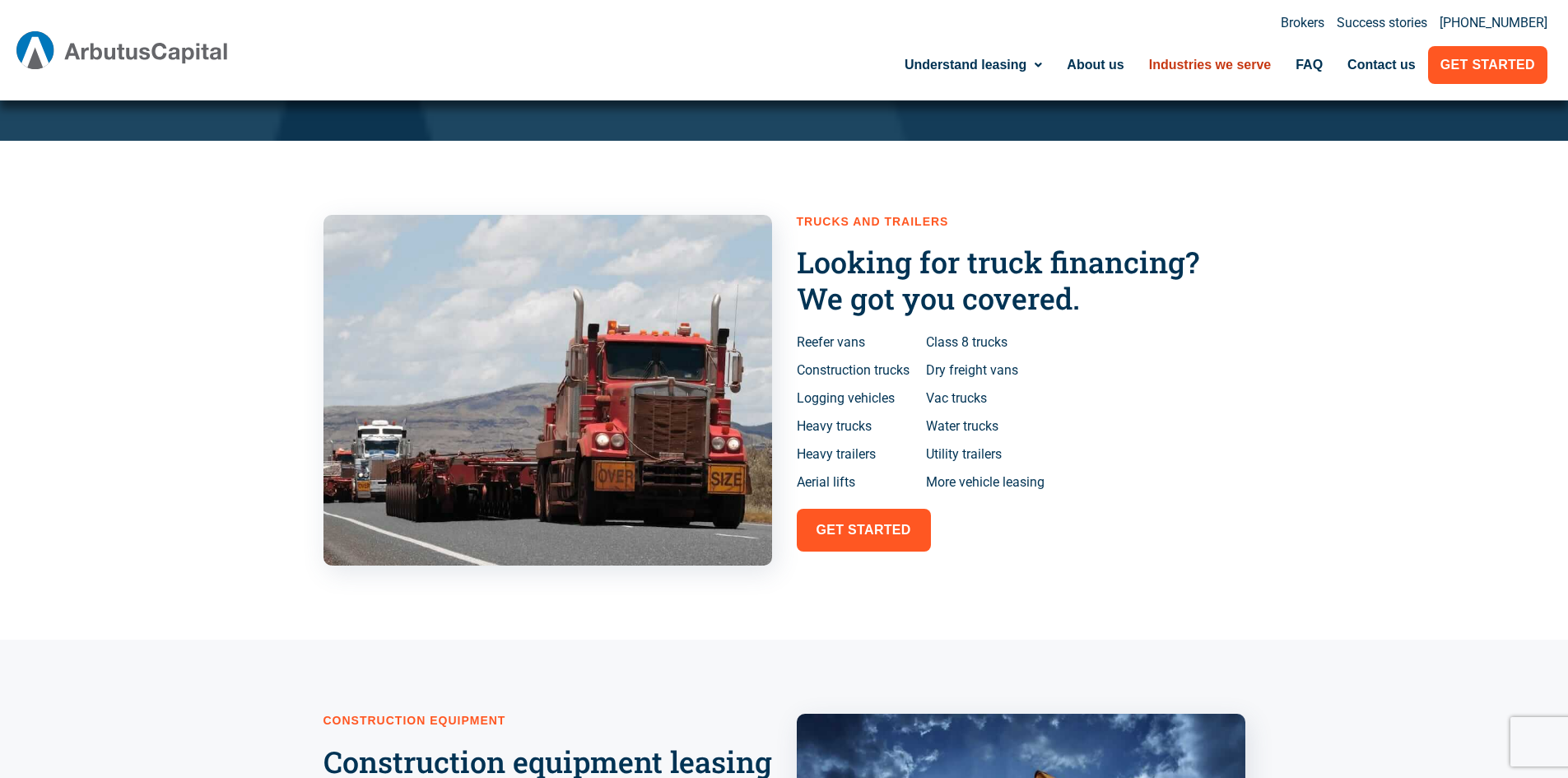
scroll to position [577, 0]
click at [1303, 23] on link "Brokers" at bounding box center [1302, 23] width 43 height 13
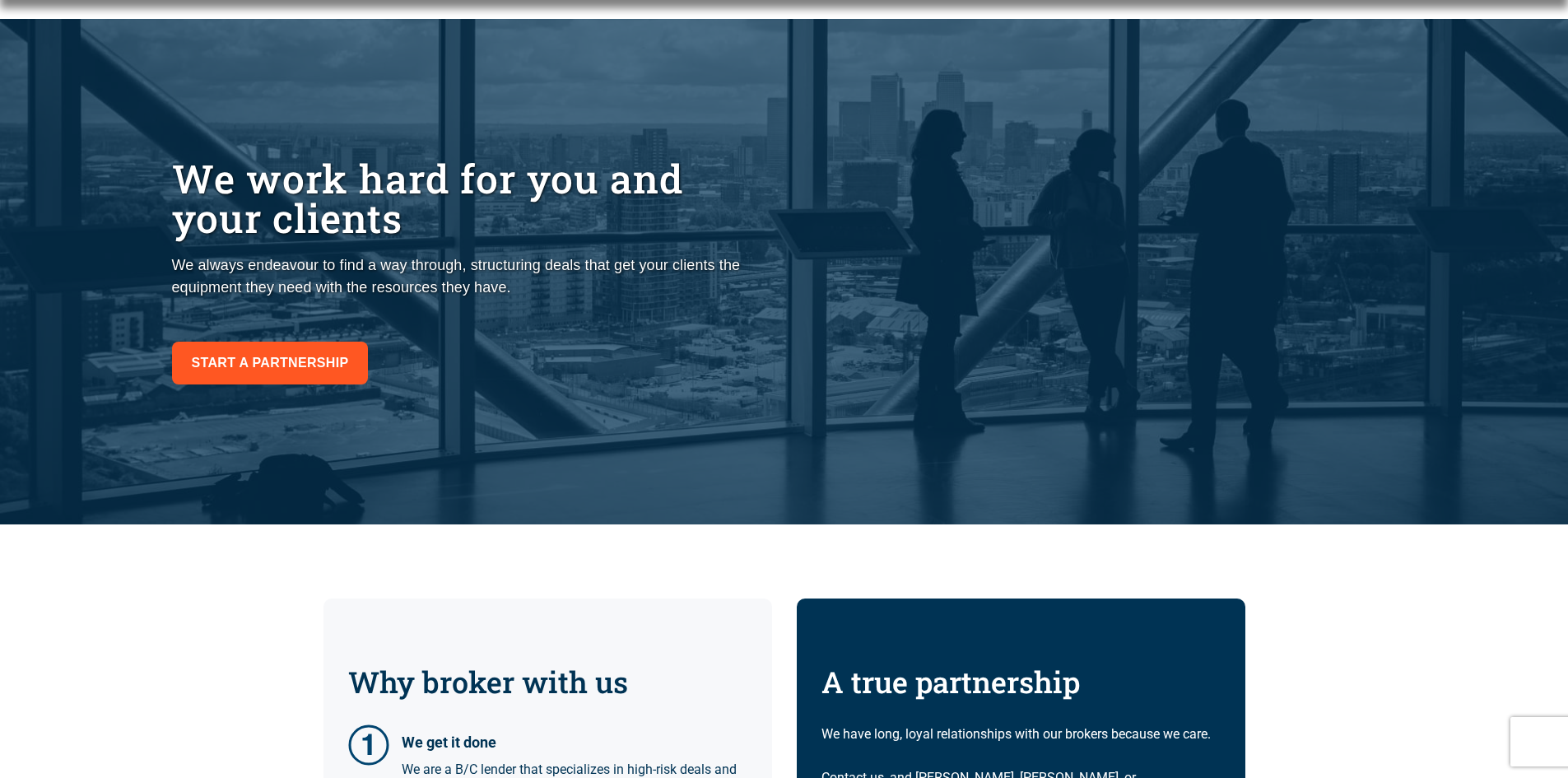
scroll to position [494, 0]
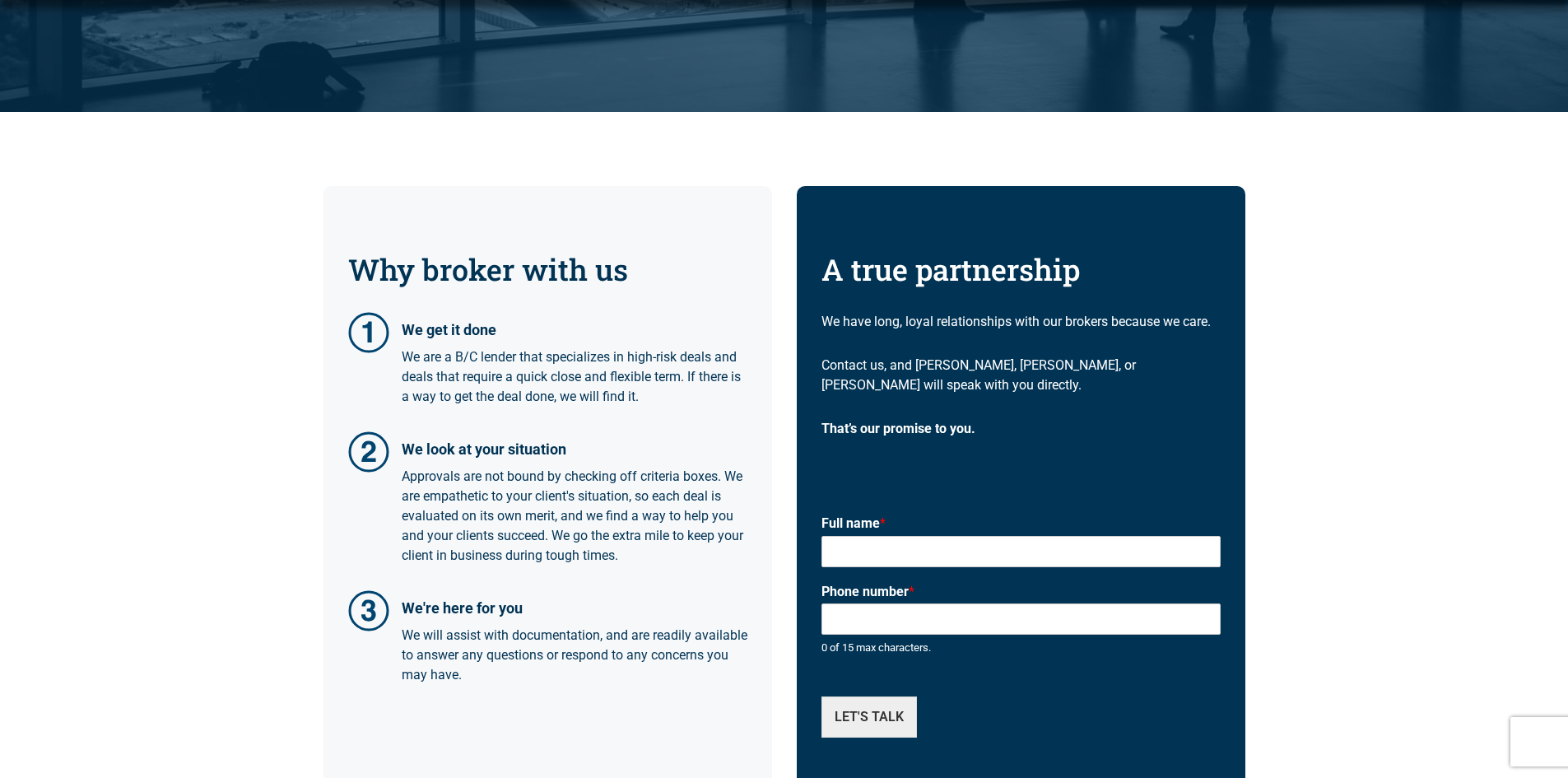
drag, startPoint x: 405, startPoint y: 326, endPoint x: 636, endPoint y: 414, distance: 247.2
click at [636, 414] on div "Why broker with us We get it done We are a B/C lender that specializes in high-…" at bounding box center [547, 504] width 449 height 638
click at [613, 492] on p "Approvals are not bound by checking off criteria boxes. We are empathetic to yo…" at bounding box center [574, 516] width 346 height 99
drag, startPoint x: 404, startPoint y: 480, endPoint x: 500, endPoint y: 705, distance: 244.6
click at [500, 705] on div "Why broker with us We get it done We are a B/C lender that specializes in high-…" at bounding box center [547, 504] width 449 height 638
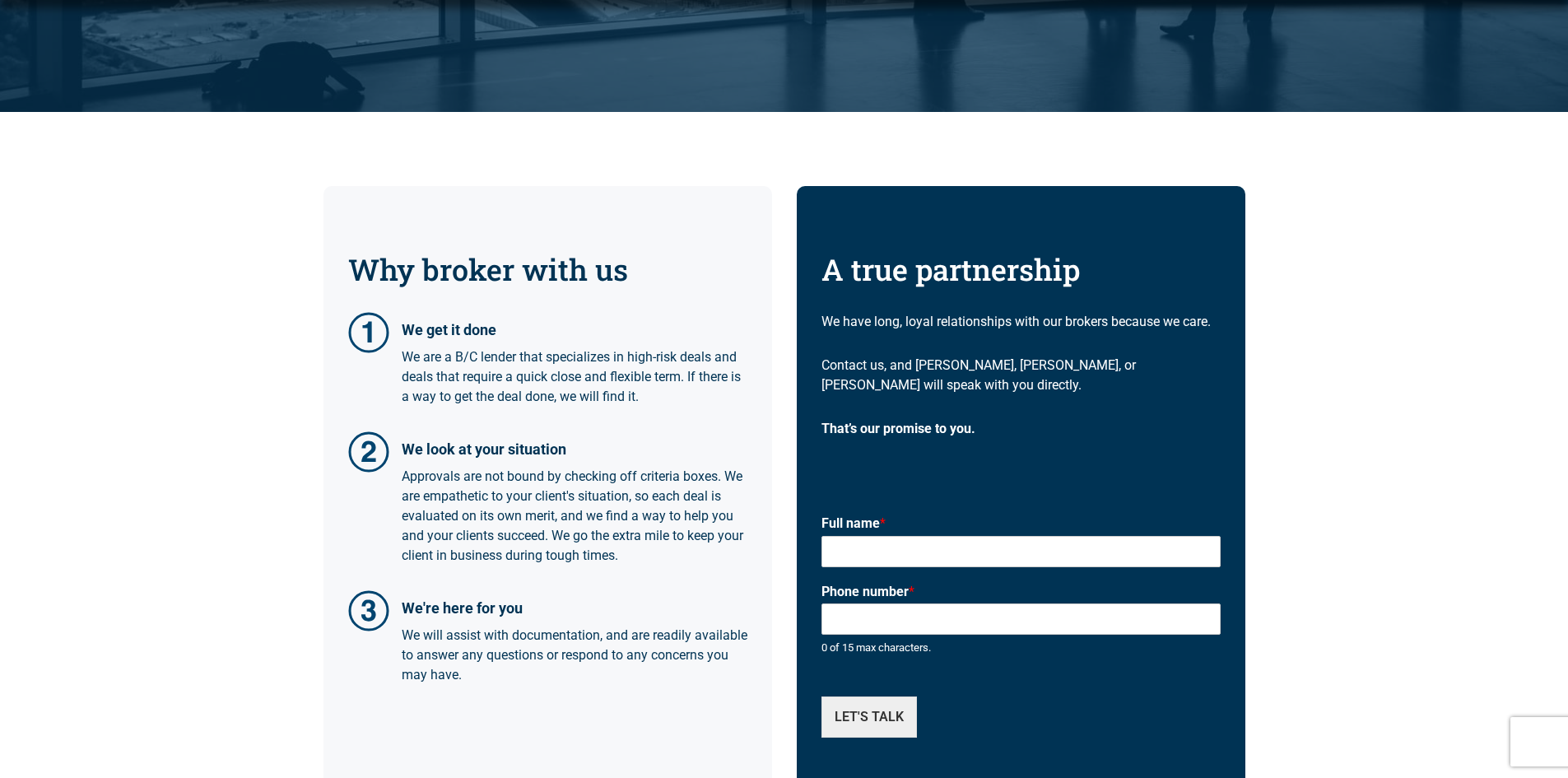
click at [464, 707] on div "Why broker with us We get it done We are a B/C lender that specializes in high-…" at bounding box center [547, 504] width 449 height 638
drag, startPoint x: 459, startPoint y: 695, endPoint x: 396, endPoint y: 270, distance: 429.6
click at [396, 270] on div "Why broker with us We get it done We are a B/C lender that specializes in high-…" at bounding box center [547, 504] width 449 height 638
click at [788, 272] on div "Why broker with us We get it done We are a B/C lender that specializes in high-…" at bounding box center [784, 505] width 939 height 786
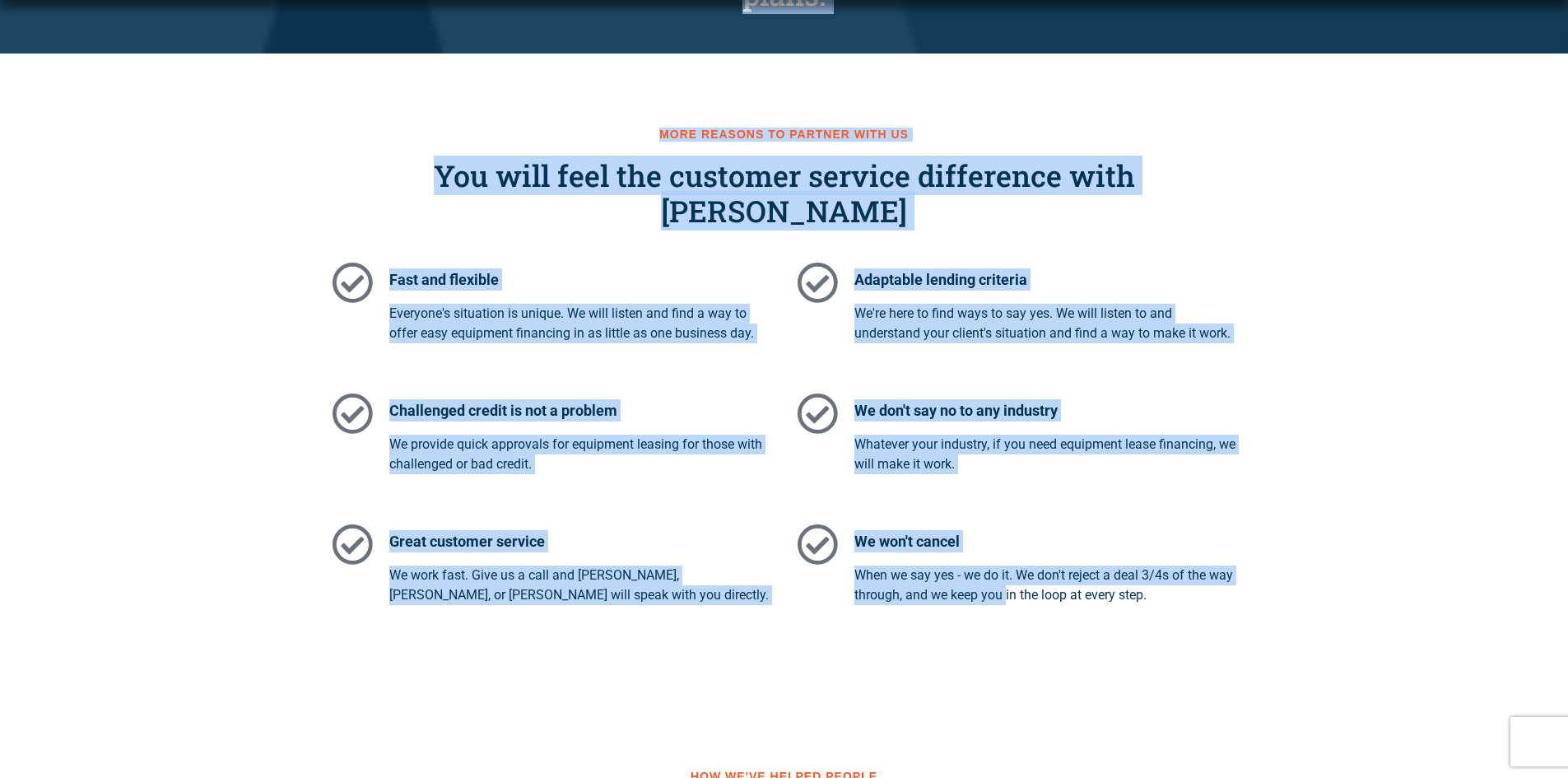
scroll to position [1565, 0]
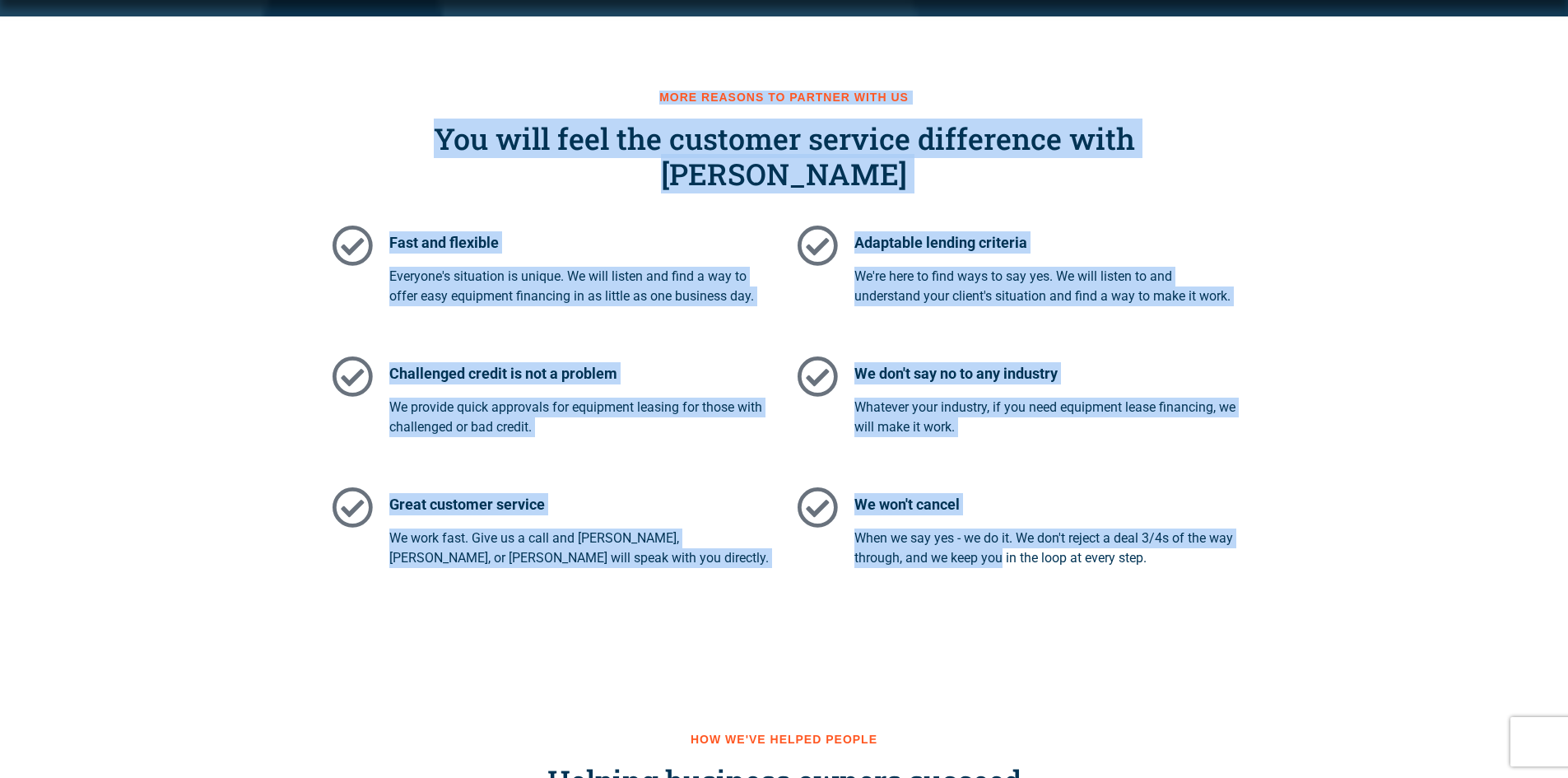
drag, startPoint x: 353, startPoint y: 109, endPoint x: 987, endPoint y: 583, distance: 791.6
click at [939, 563] on div "More reasons to partner with us You will feel the customer service difference w…" at bounding box center [784, 338] width 939 height 642
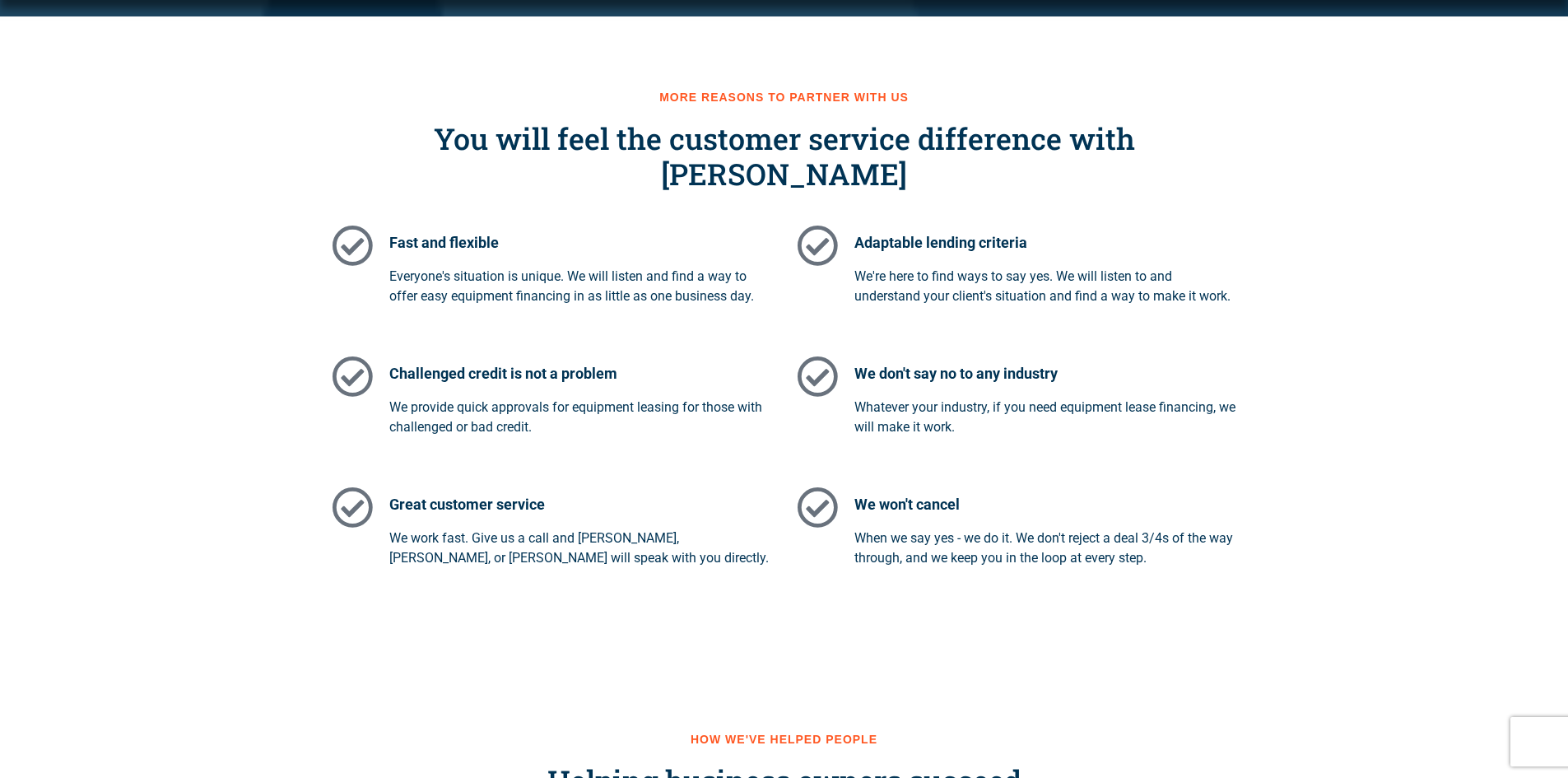
drag, startPoint x: 846, startPoint y: 481, endPoint x: 1223, endPoint y: 526, distance: 379.7
click at [1223, 526] on div "Great customer service We work fast. Give us a call and Elizabeth, Mike, or Joe…" at bounding box center [784, 528] width 922 height 115
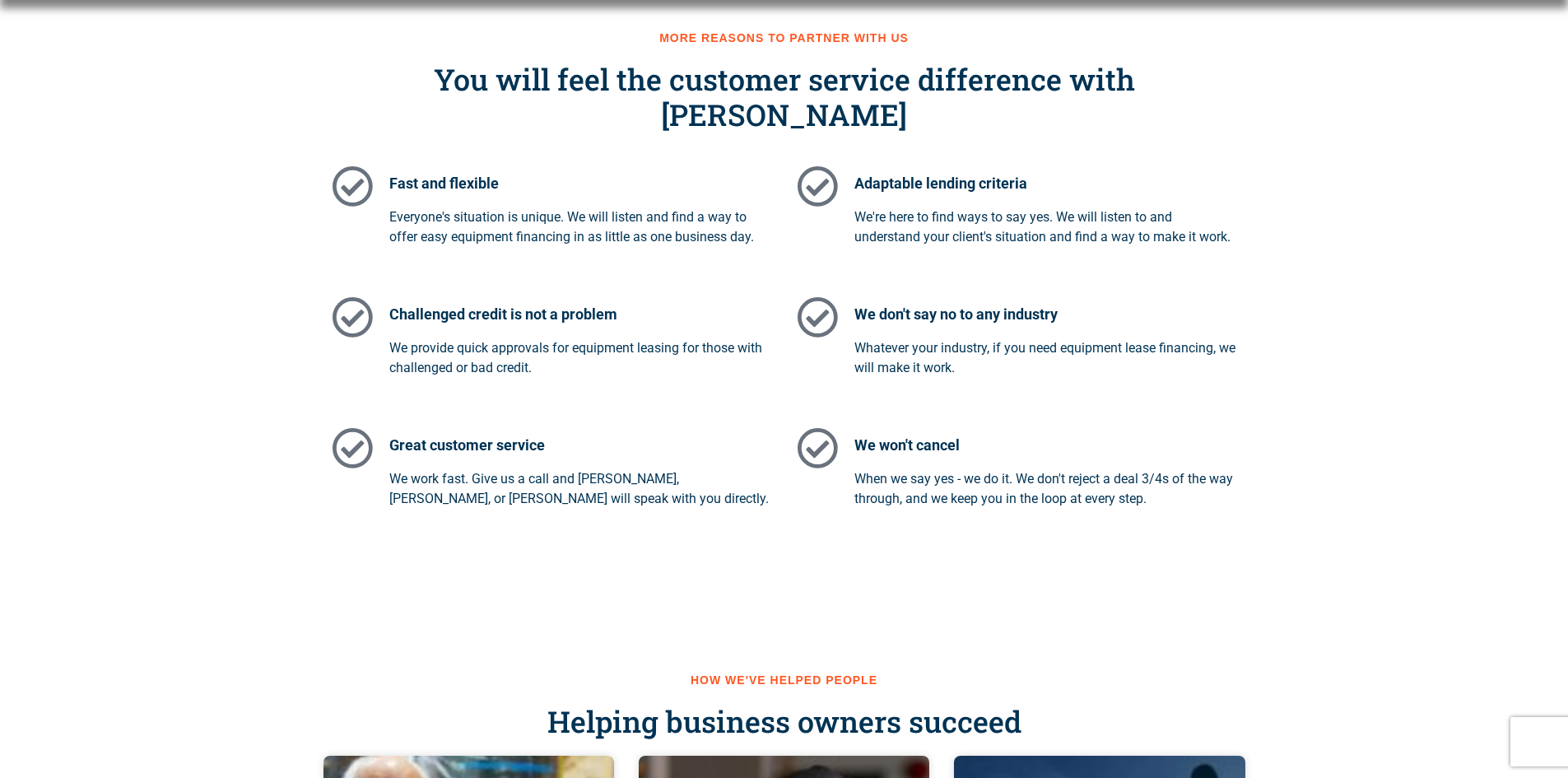
scroll to position [1729, 0]
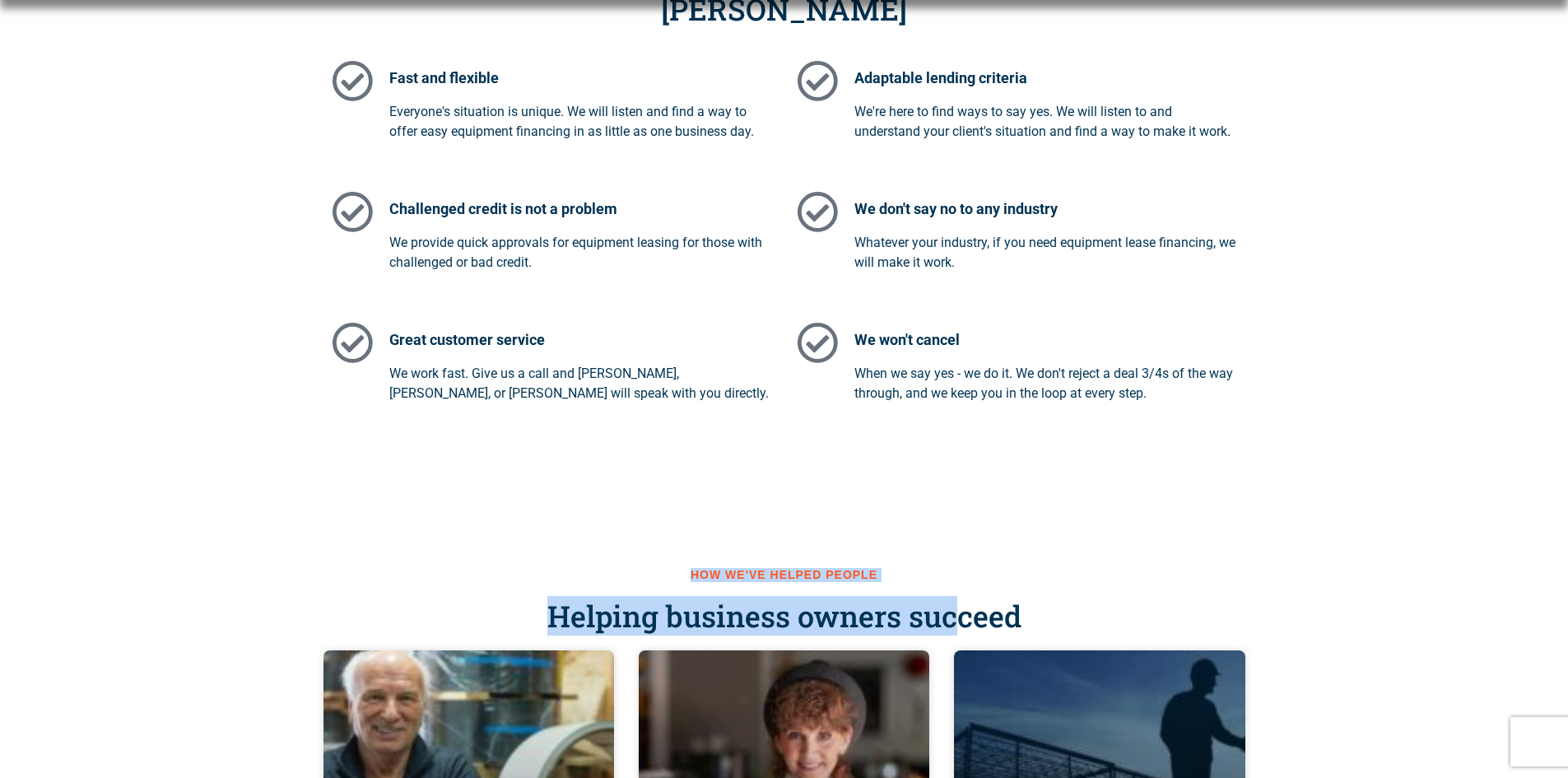
drag, startPoint x: 633, startPoint y: 522, endPoint x: 958, endPoint y: 561, distance: 327.3
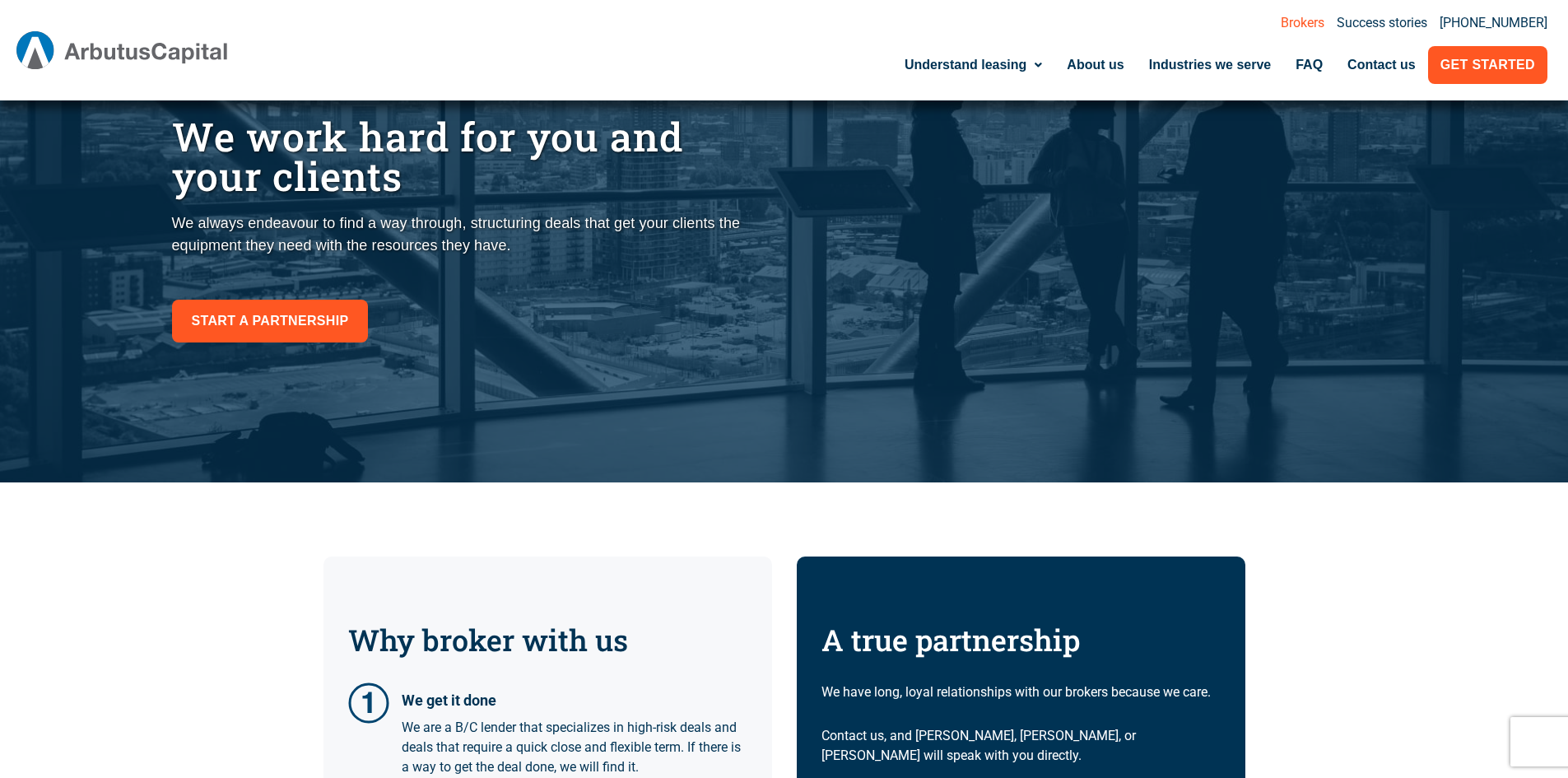
scroll to position [0, 0]
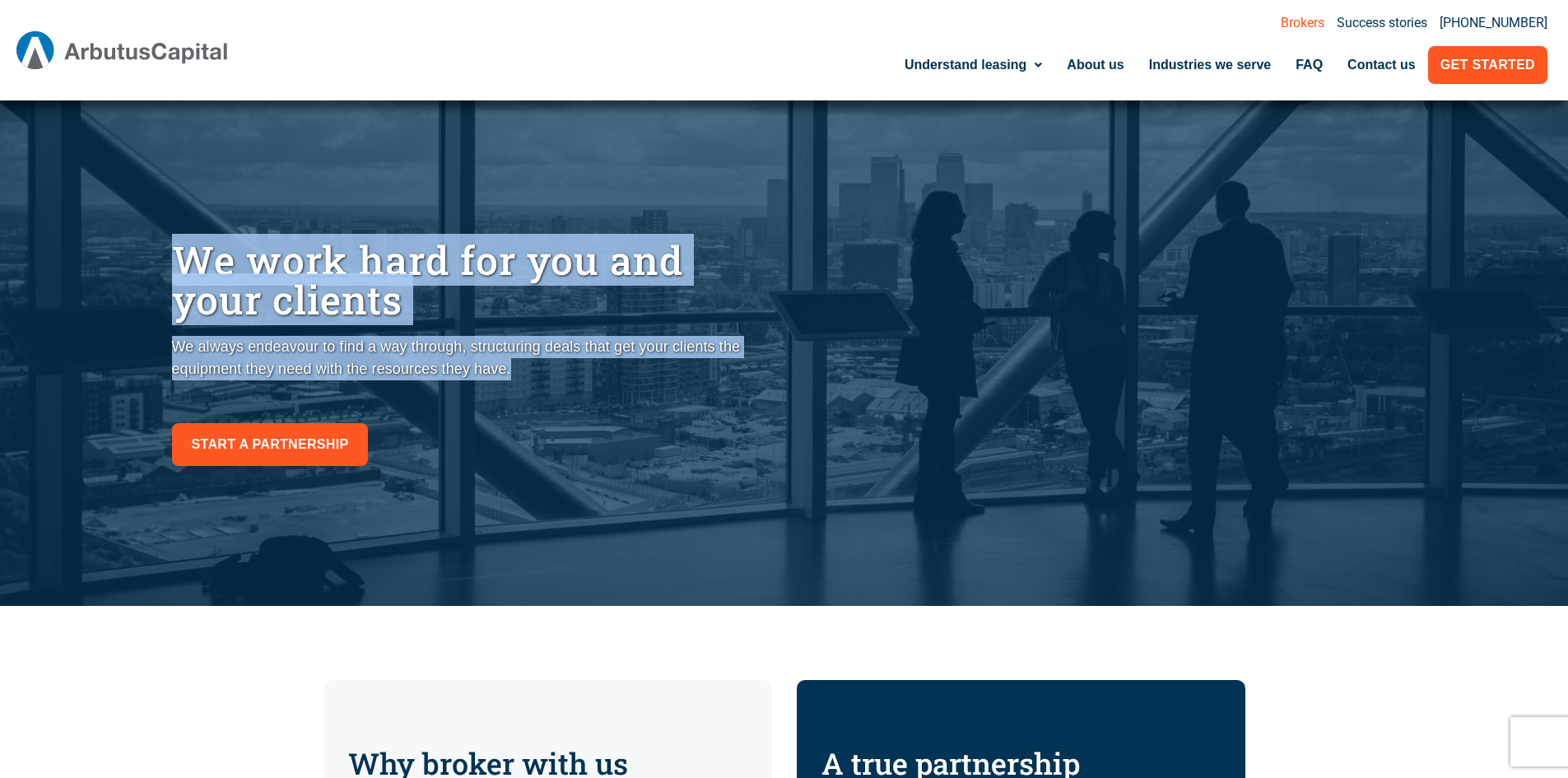
drag, startPoint x: 169, startPoint y: 255, endPoint x: 608, endPoint y: 372, distance: 454.3
click at [516, 373] on div "We work hard for you and your clients We always endeavour to find a way through…" at bounding box center [474, 353] width 621 height 242
click at [1074, 61] on link "About us" at bounding box center [1095, 65] width 81 height 38
click at [157, 51] on img at bounding box center [123, 50] width 212 height 38
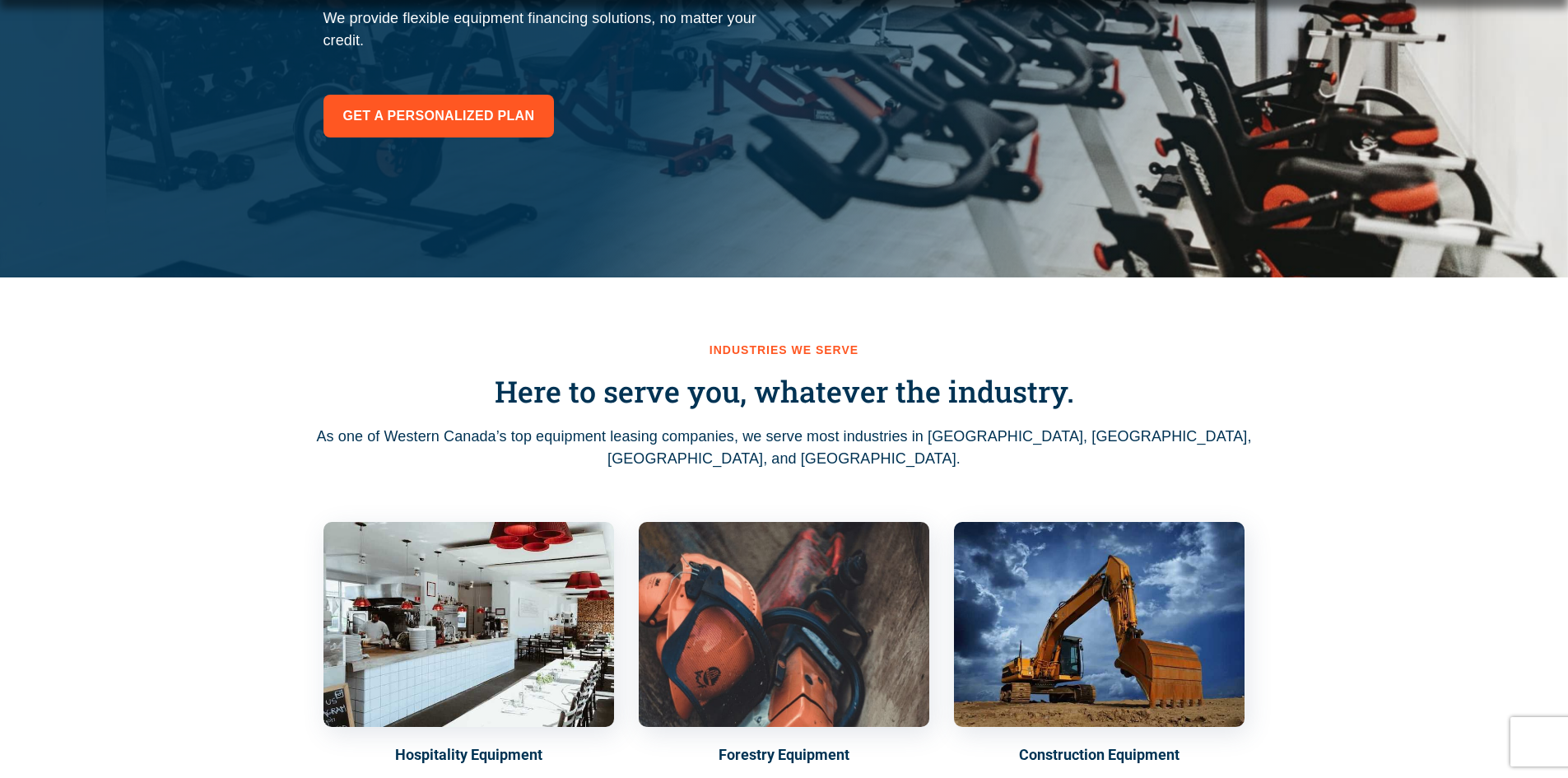
scroll to position [577, 0]
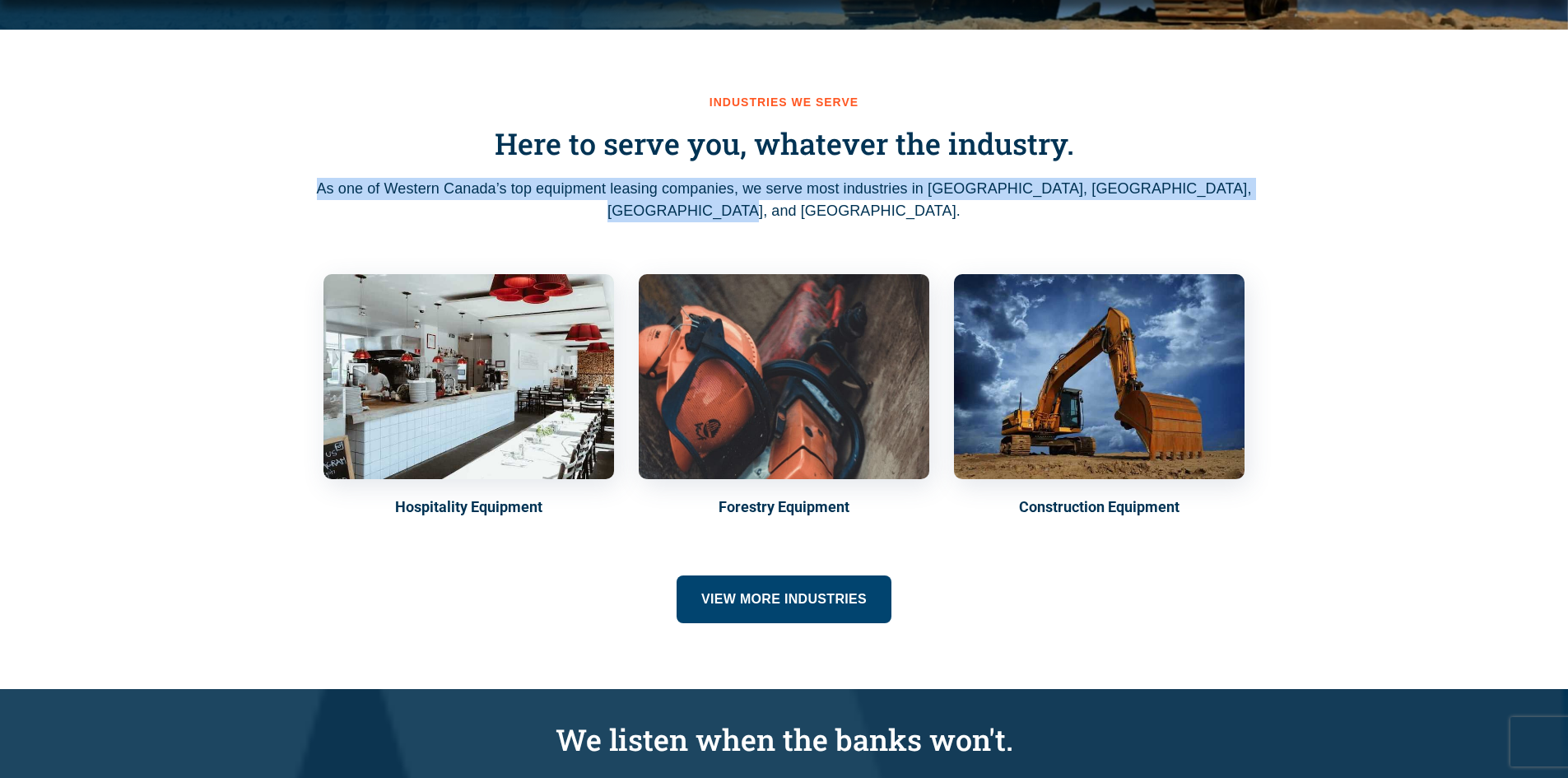
drag, startPoint x: 819, startPoint y: 215, endPoint x: 218, endPoint y: 183, distance: 601.9
click at [218, 183] on div "Industries we serve Here to serve you, whatever the industry. As one of Western…" at bounding box center [784, 359] width 1568 height 659
click at [704, 217] on p "As one of Western Canada’s top equipment leasing companies, we serve most indus…" at bounding box center [784, 199] width 939 height 44
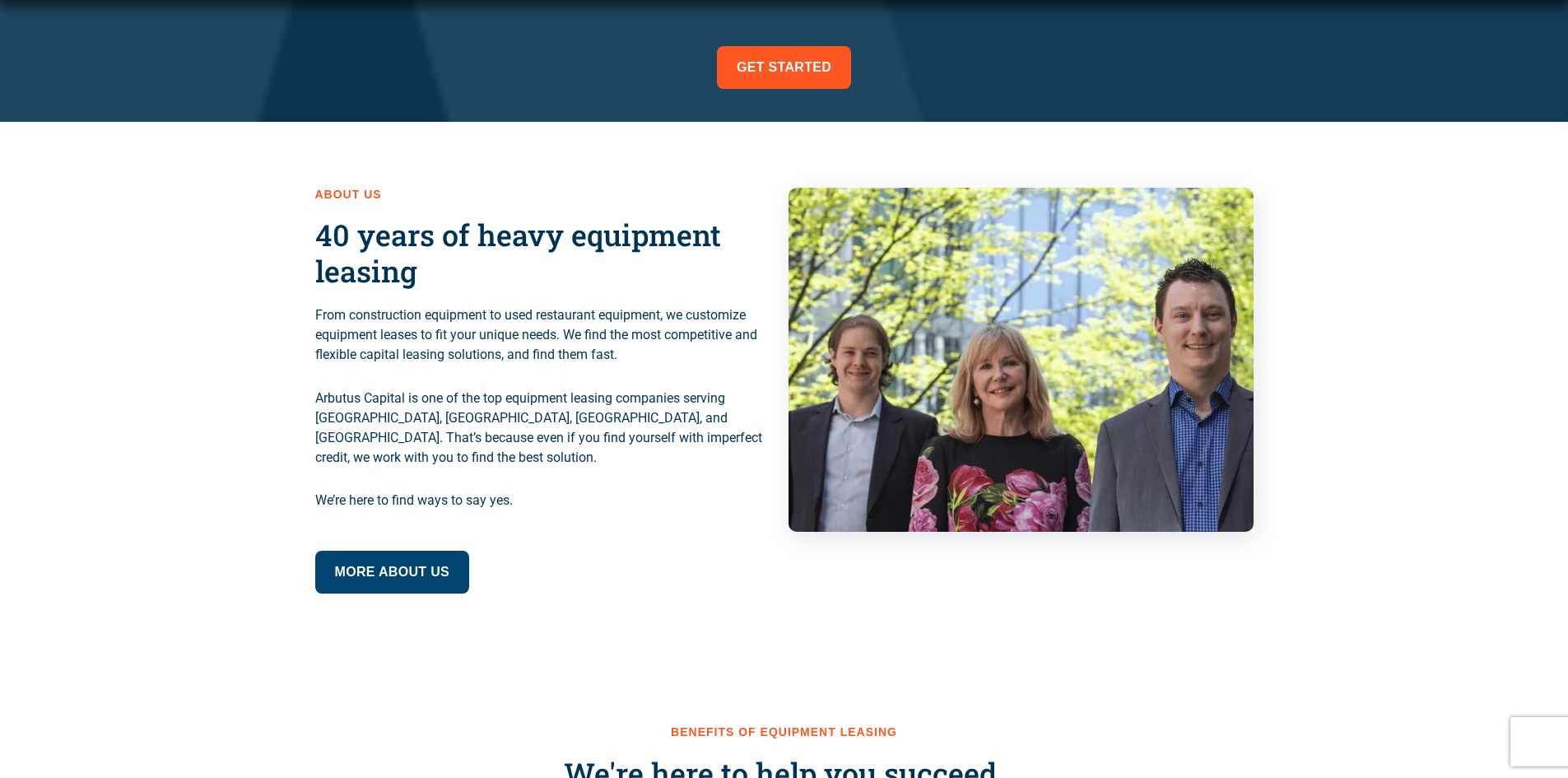
scroll to position [1400, 0]
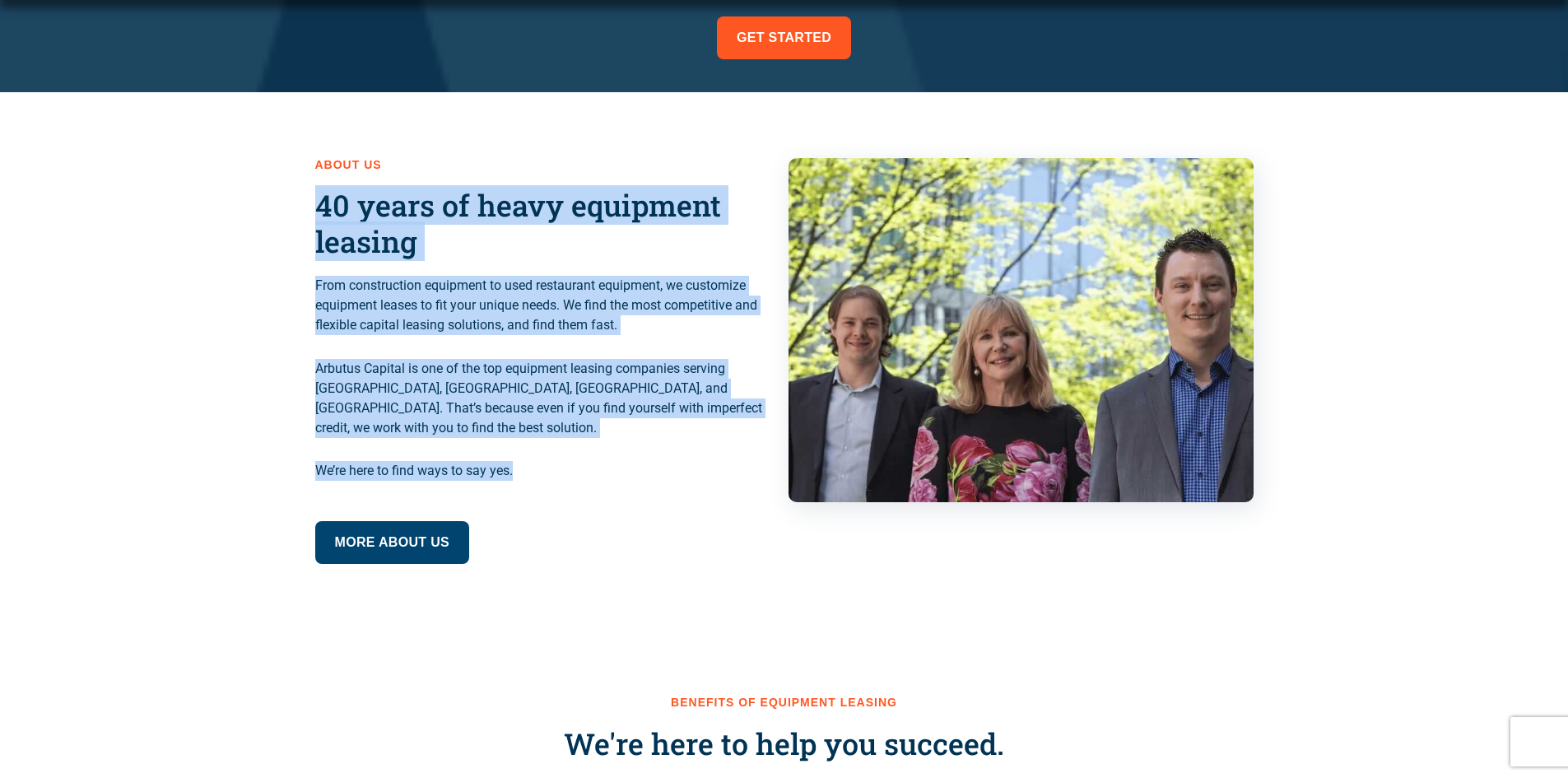
drag, startPoint x: 308, startPoint y: 203, endPoint x: 561, endPoint y: 472, distance: 369.3
click at [561, 472] on div "About us 40 years of heavy equipment leasing From construction equipment to use…" at bounding box center [784, 361] width 1568 height 538
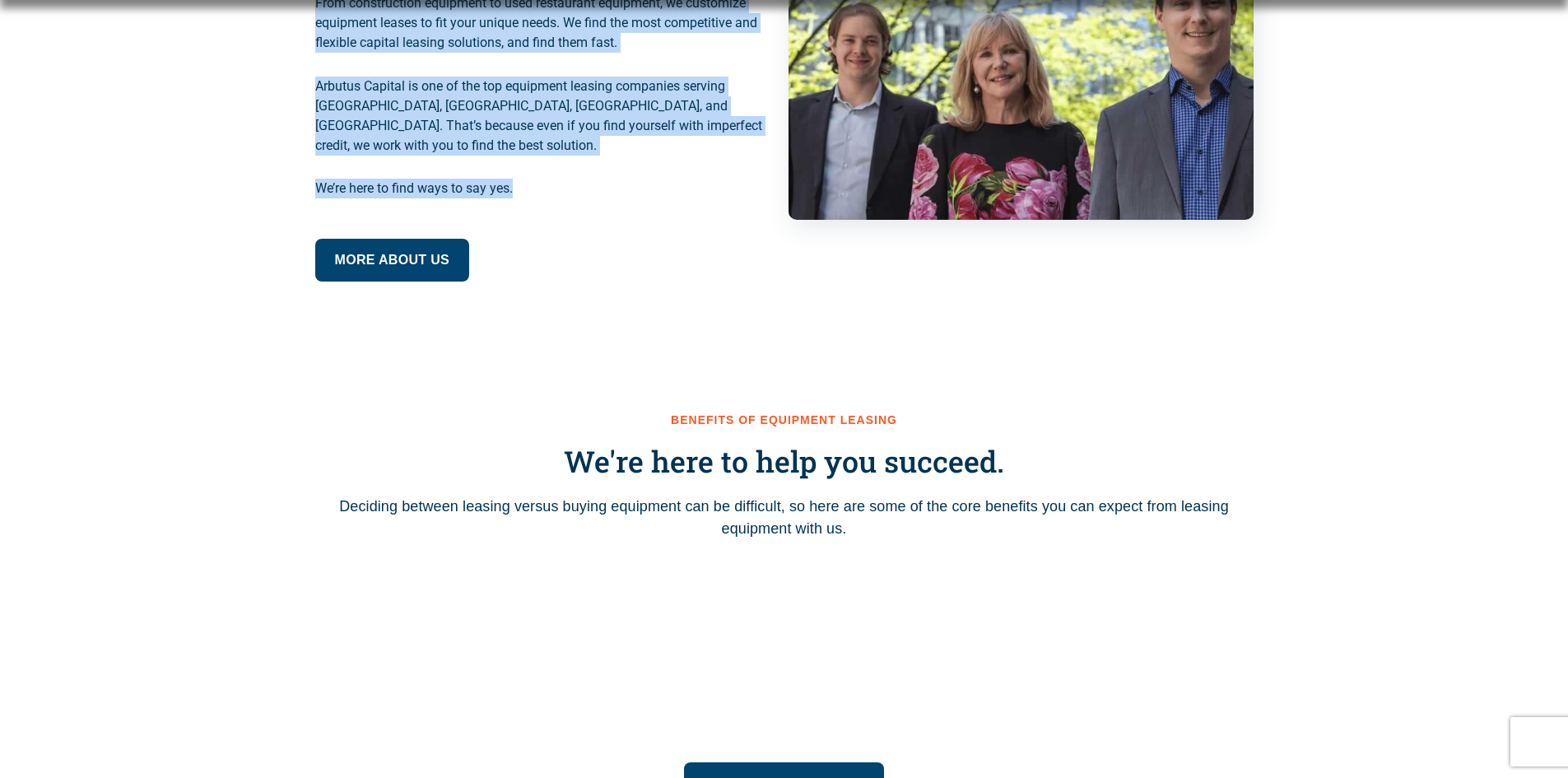
scroll to position [1729, 0]
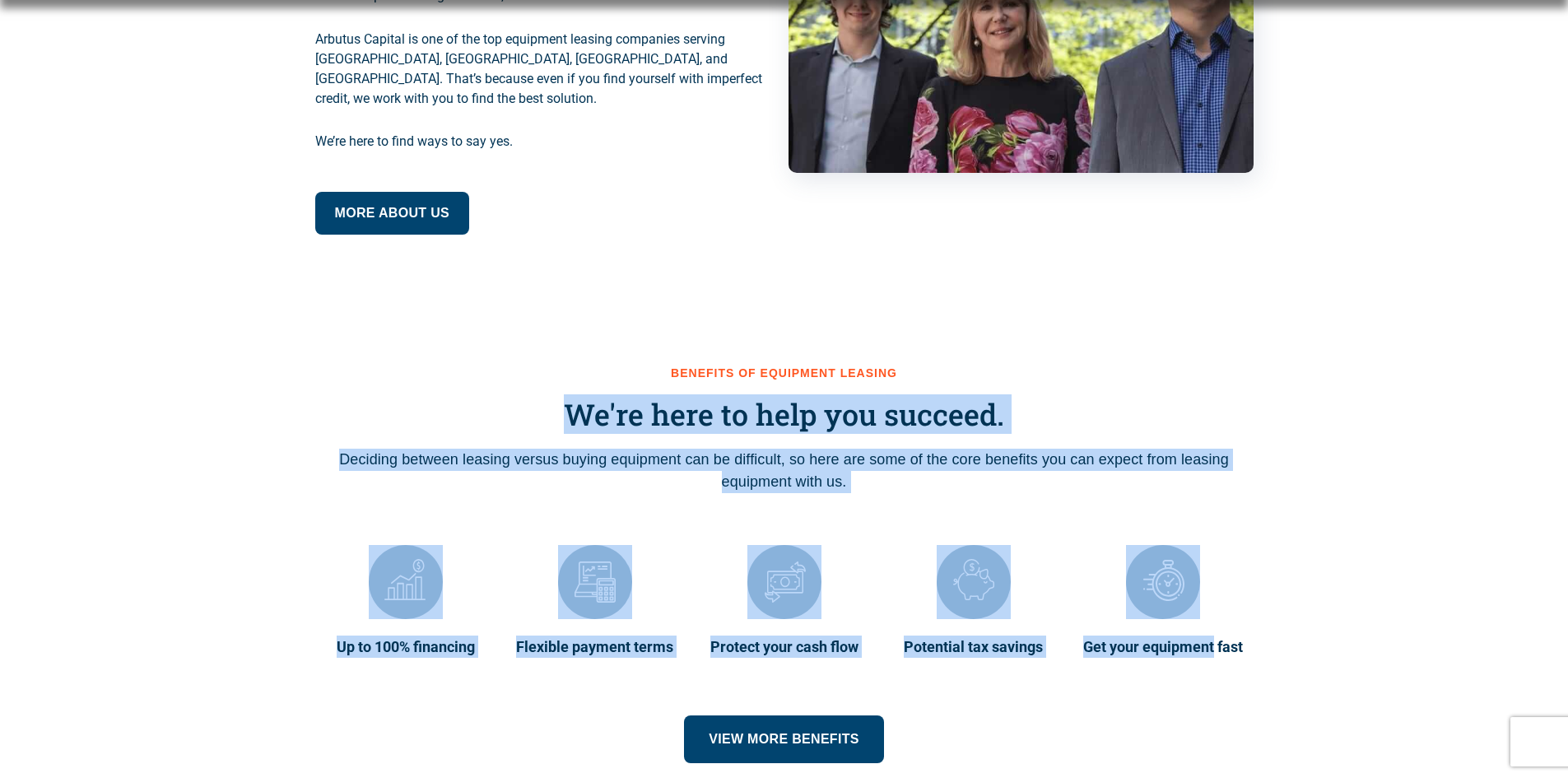
drag, startPoint x: 559, startPoint y: 400, endPoint x: 1401, endPoint y: 637, distance: 874.7
click at [1401, 637] on div "Benefits of equipment leasing We're here to help you succeed. Deciding between …" at bounding box center [784, 564] width 1568 height 528
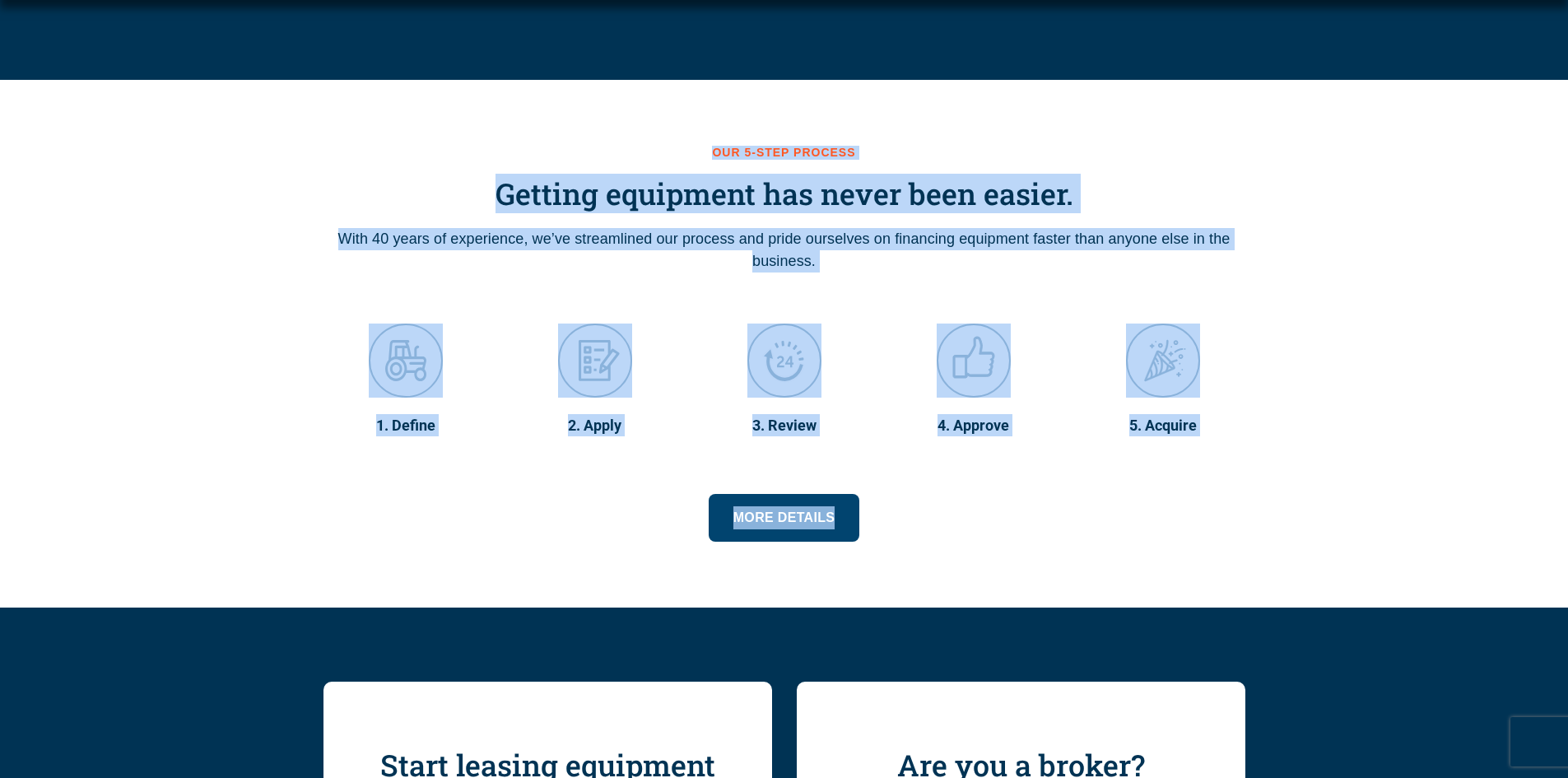
scroll to position [3211, 0]
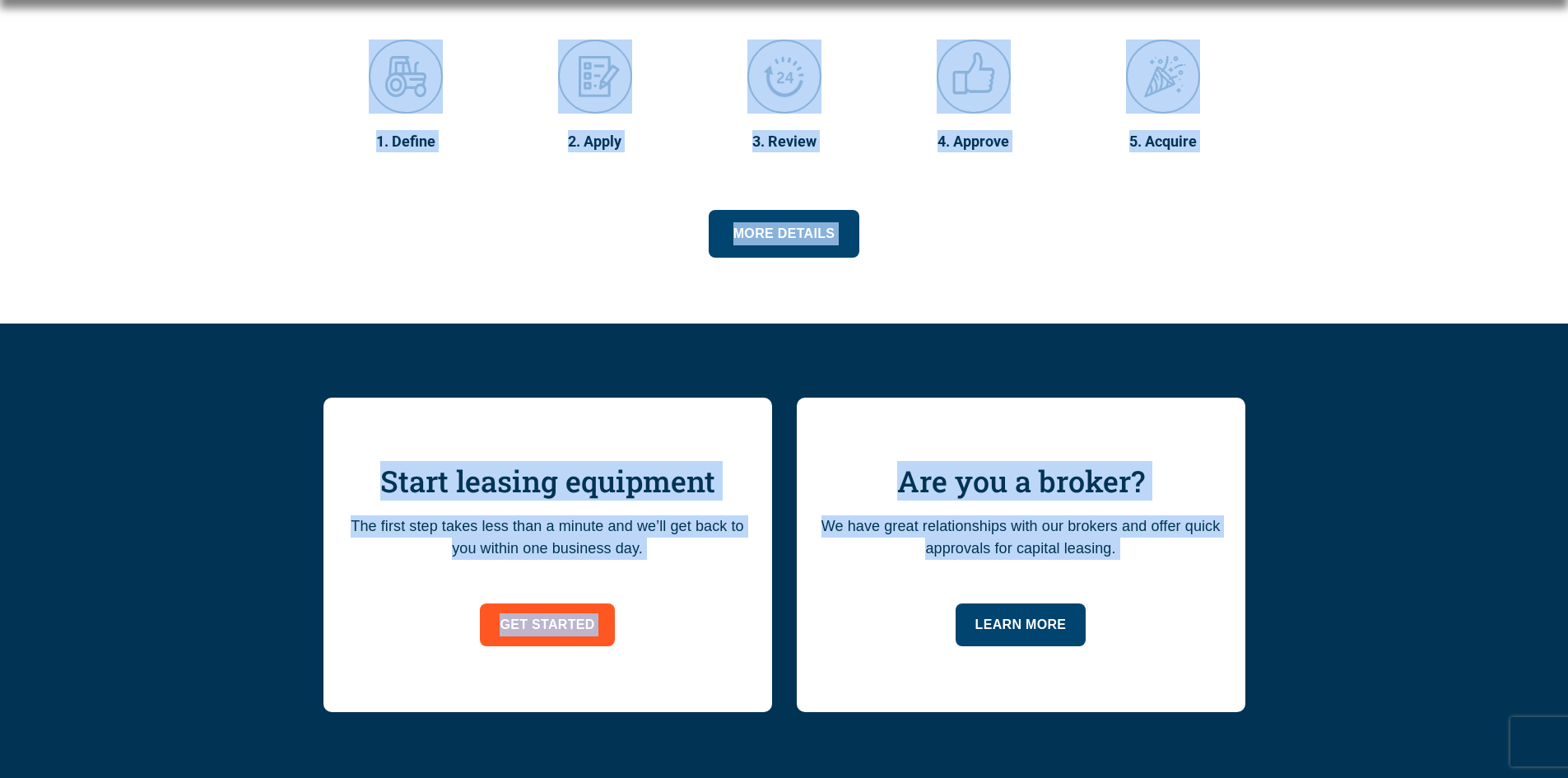
drag, startPoint x: 591, startPoint y: 515, endPoint x: 1065, endPoint y: 598, distance: 481.2
click at [911, 612] on div "Learn more" at bounding box center [1021, 625] width 400 height 43
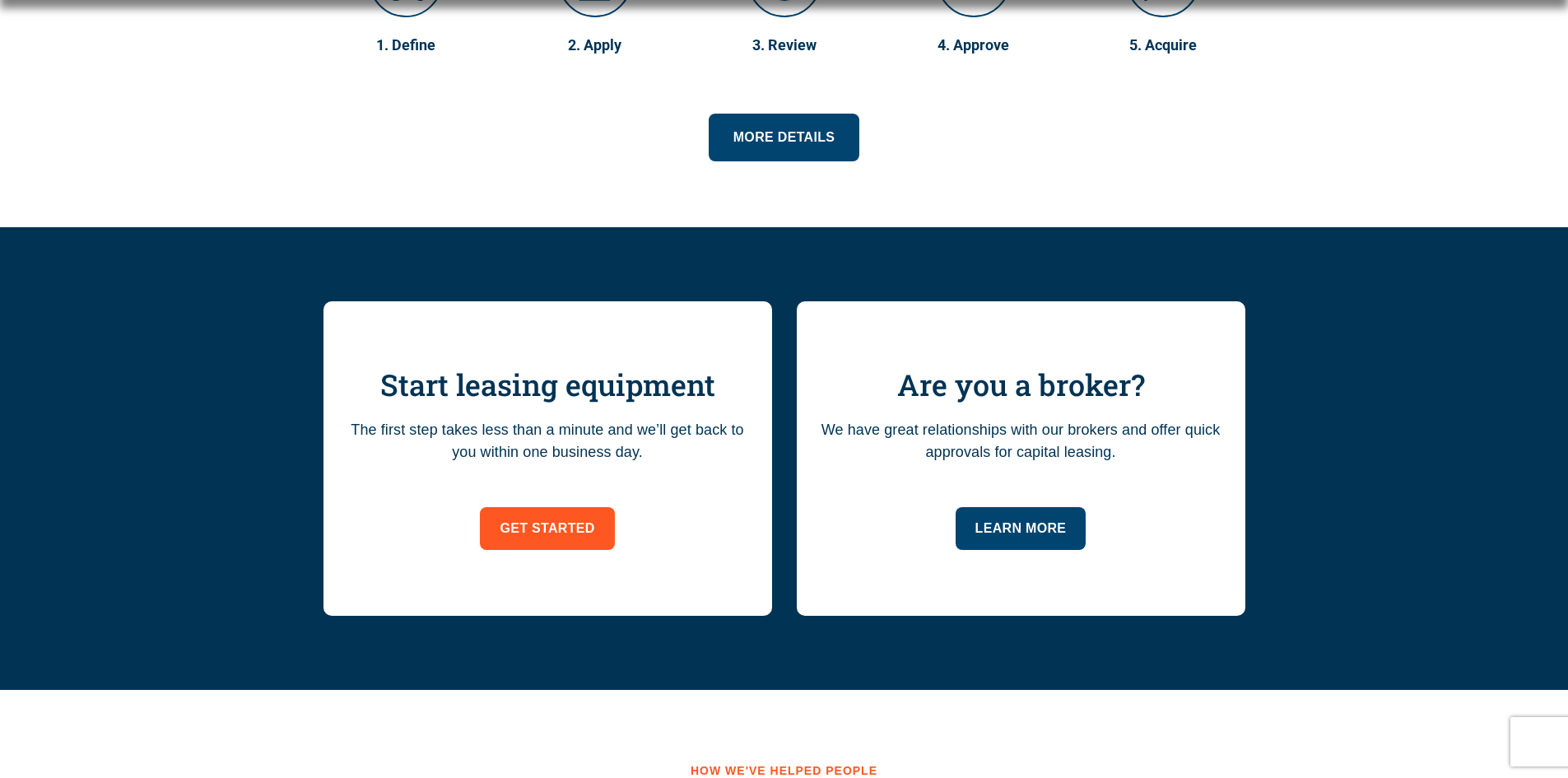
scroll to position [3623, 0]
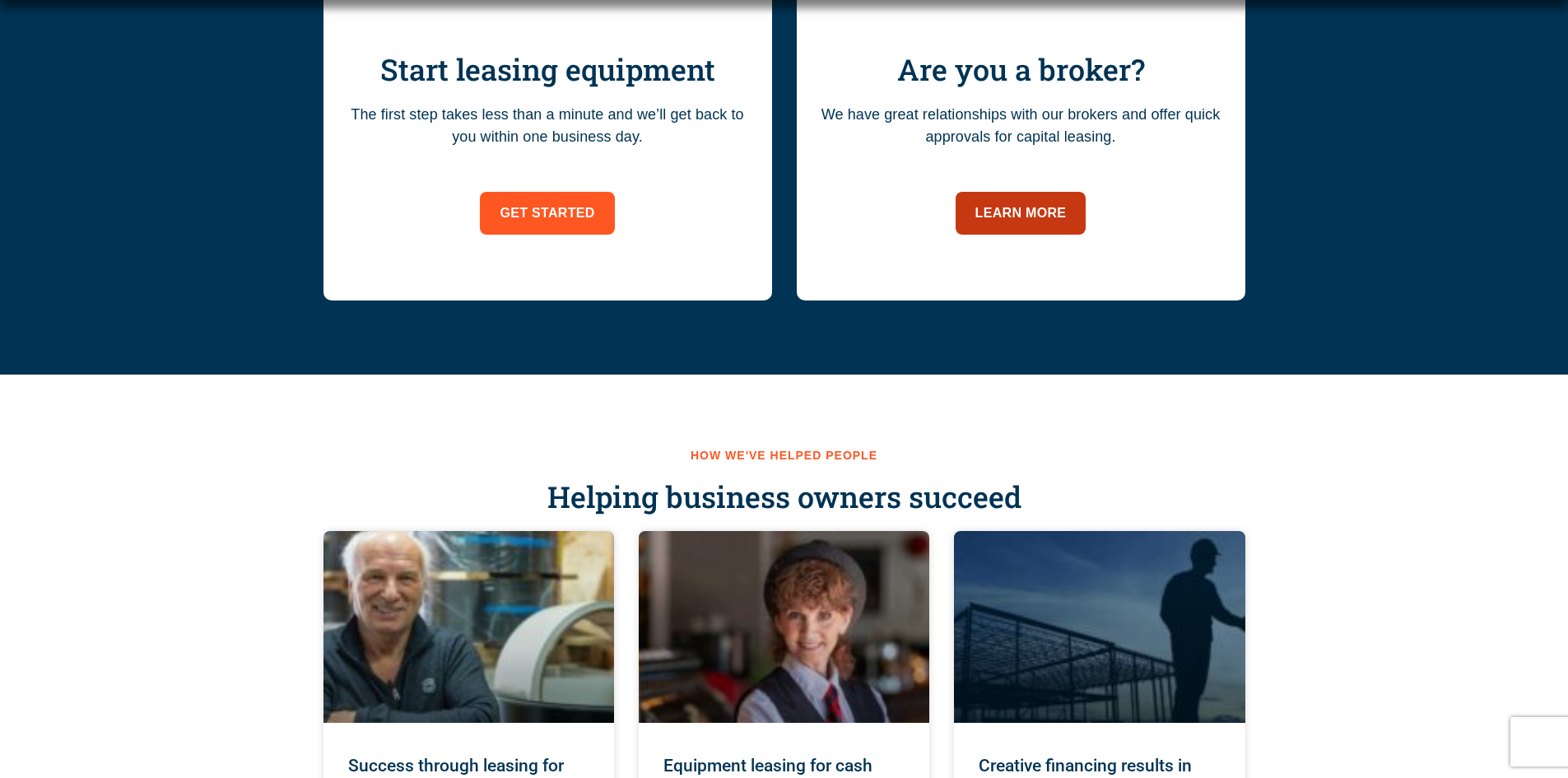
click at [1031, 203] on span "Learn more" at bounding box center [1020, 212] width 91 height 23
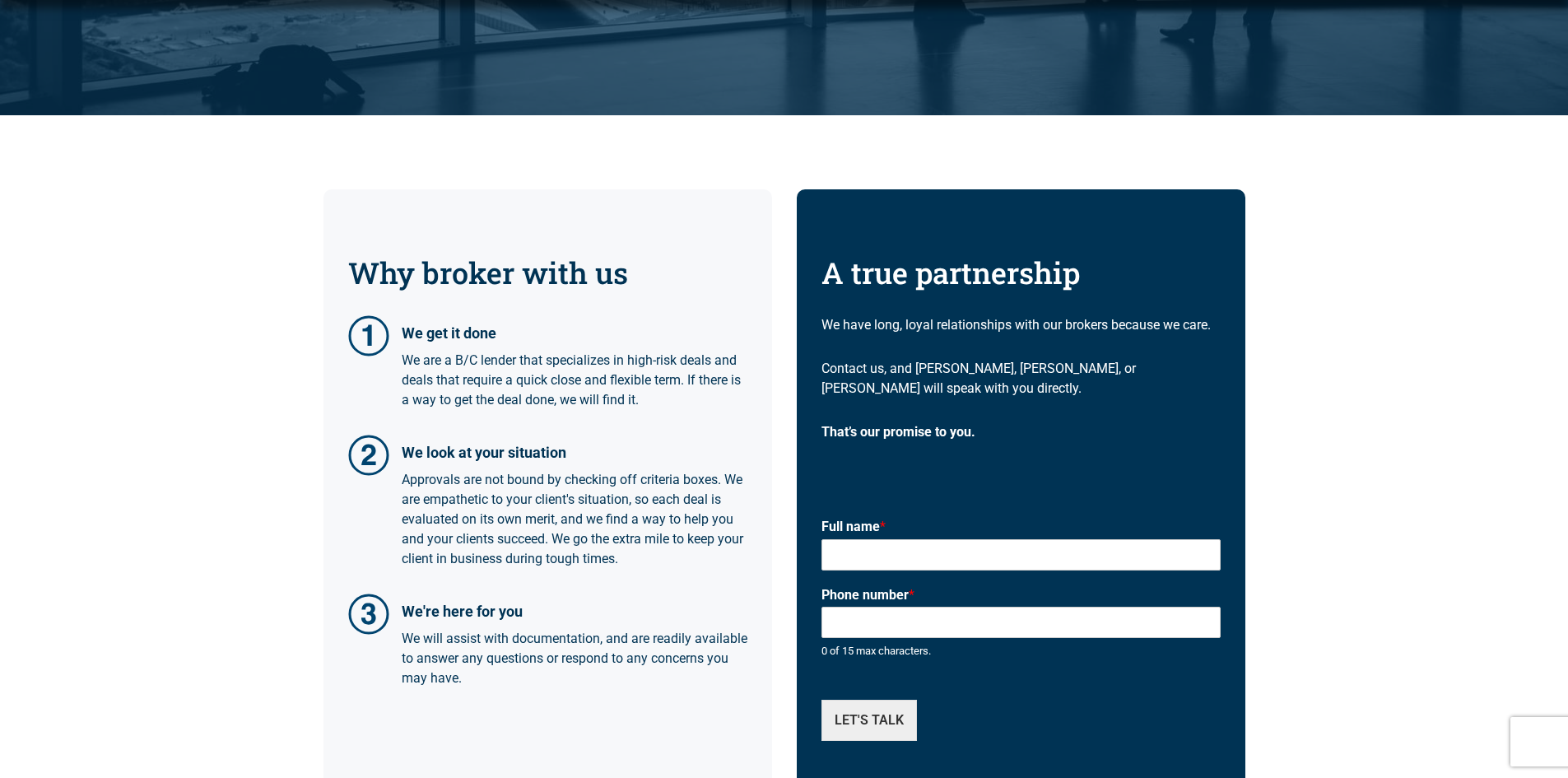
scroll to position [659, 0]
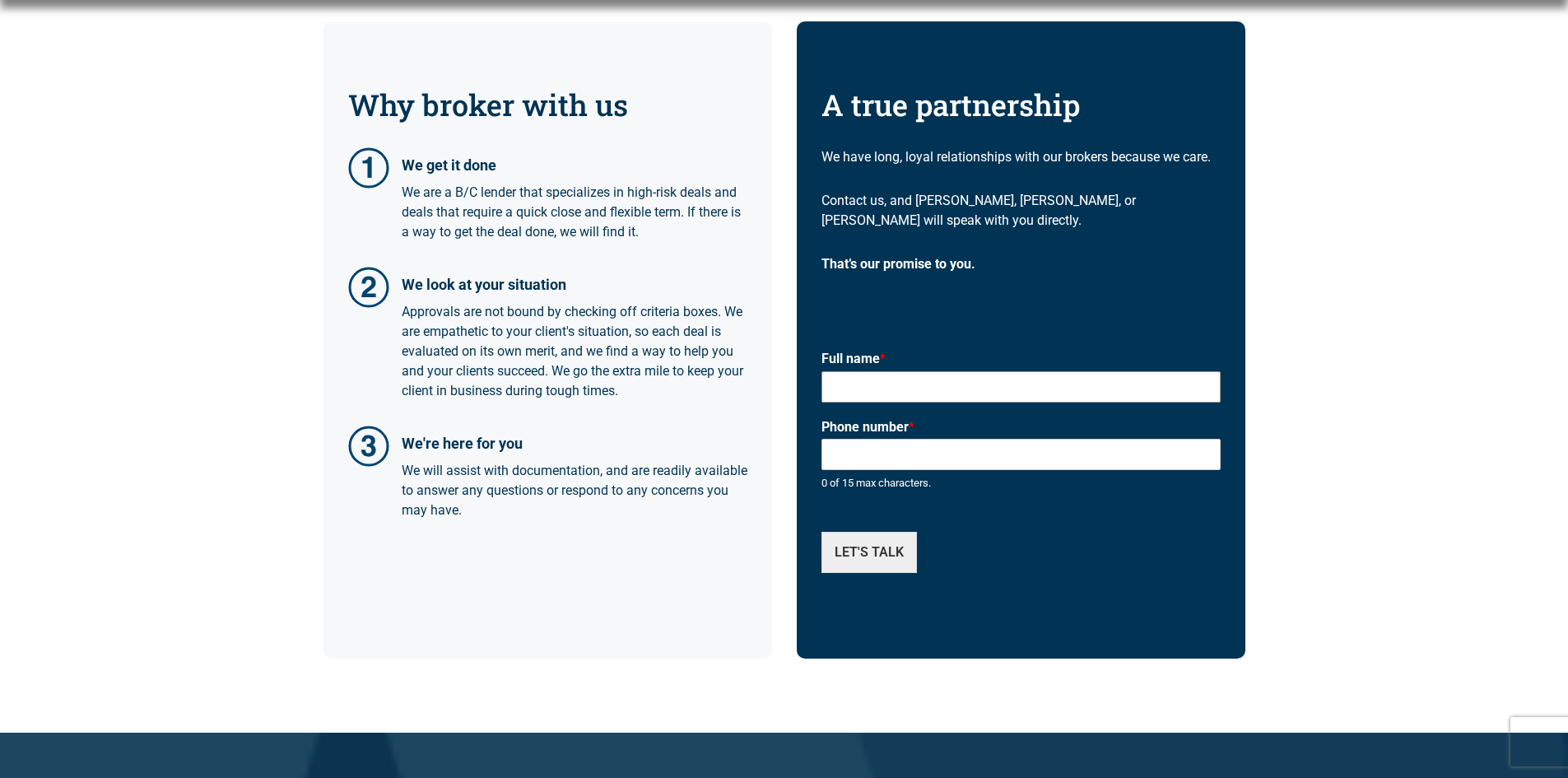
click at [870, 371] on input "Full name *" at bounding box center [1021, 387] width 400 height 31
type input "Vin Pal"
type input "4372889200"
drag, startPoint x: 912, startPoint y: 435, endPoint x: 806, endPoint y: 440, distance: 106.1
click at [806, 440] on div "A true partnership We have long, loyal relationships with our brokers because w…" at bounding box center [1020, 340] width 449 height 638
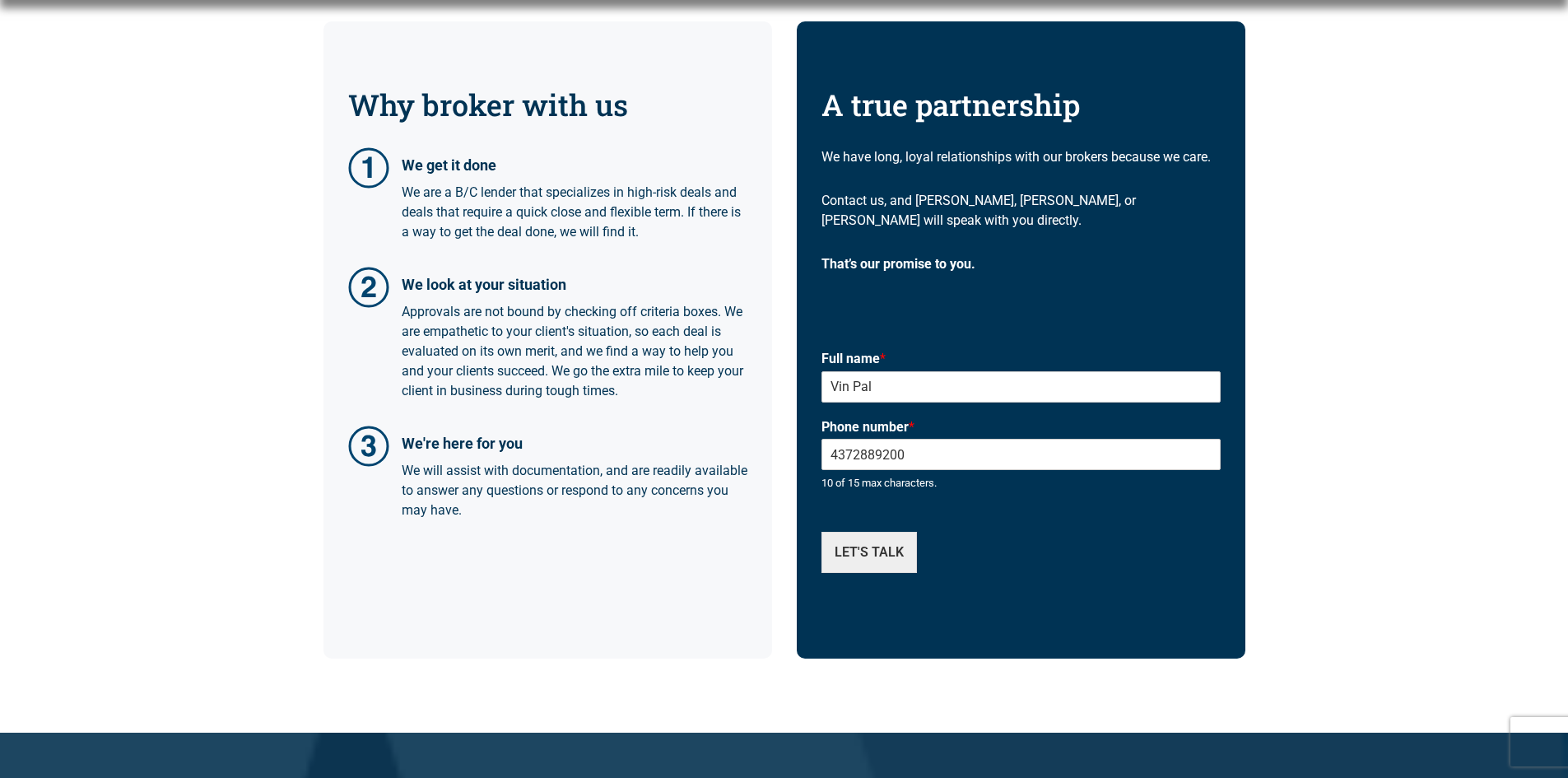
click at [878, 499] on div at bounding box center [1021, 511] width 400 height 25
drag, startPoint x: 812, startPoint y: 465, endPoint x: 964, endPoint y: 471, distance: 152.1
click at [964, 471] on div "A true partnership We have long, loyal relationships with our brokers because w…" at bounding box center [1020, 340] width 449 height 638
click at [959, 499] on div at bounding box center [1021, 511] width 400 height 25
click at [847, 535] on button "LET'S TALK" at bounding box center [869, 552] width 95 height 41
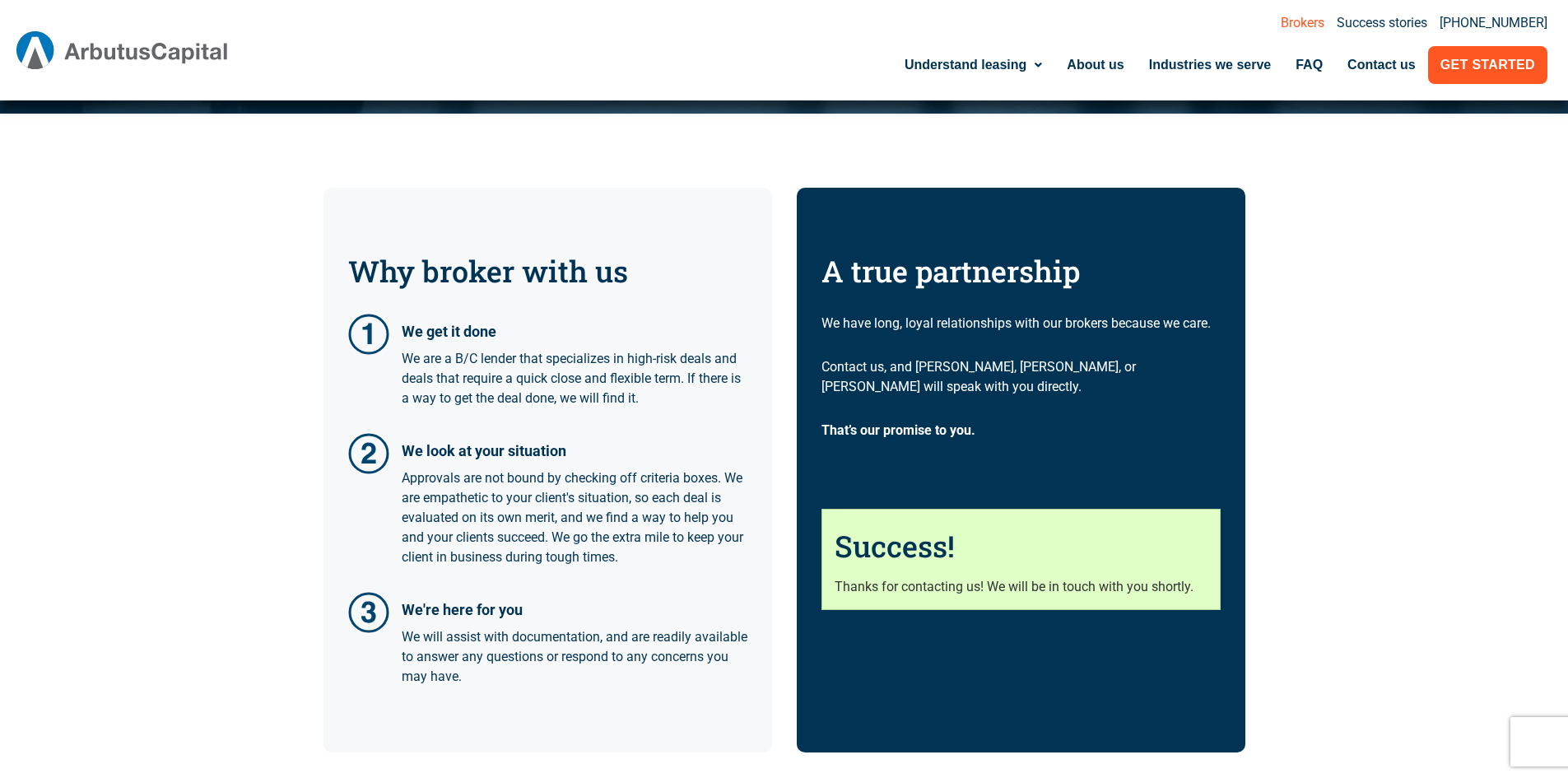
scroll to position [322, 0]
